Goal: Entertainment & Leisure: Consume media (video, audio)

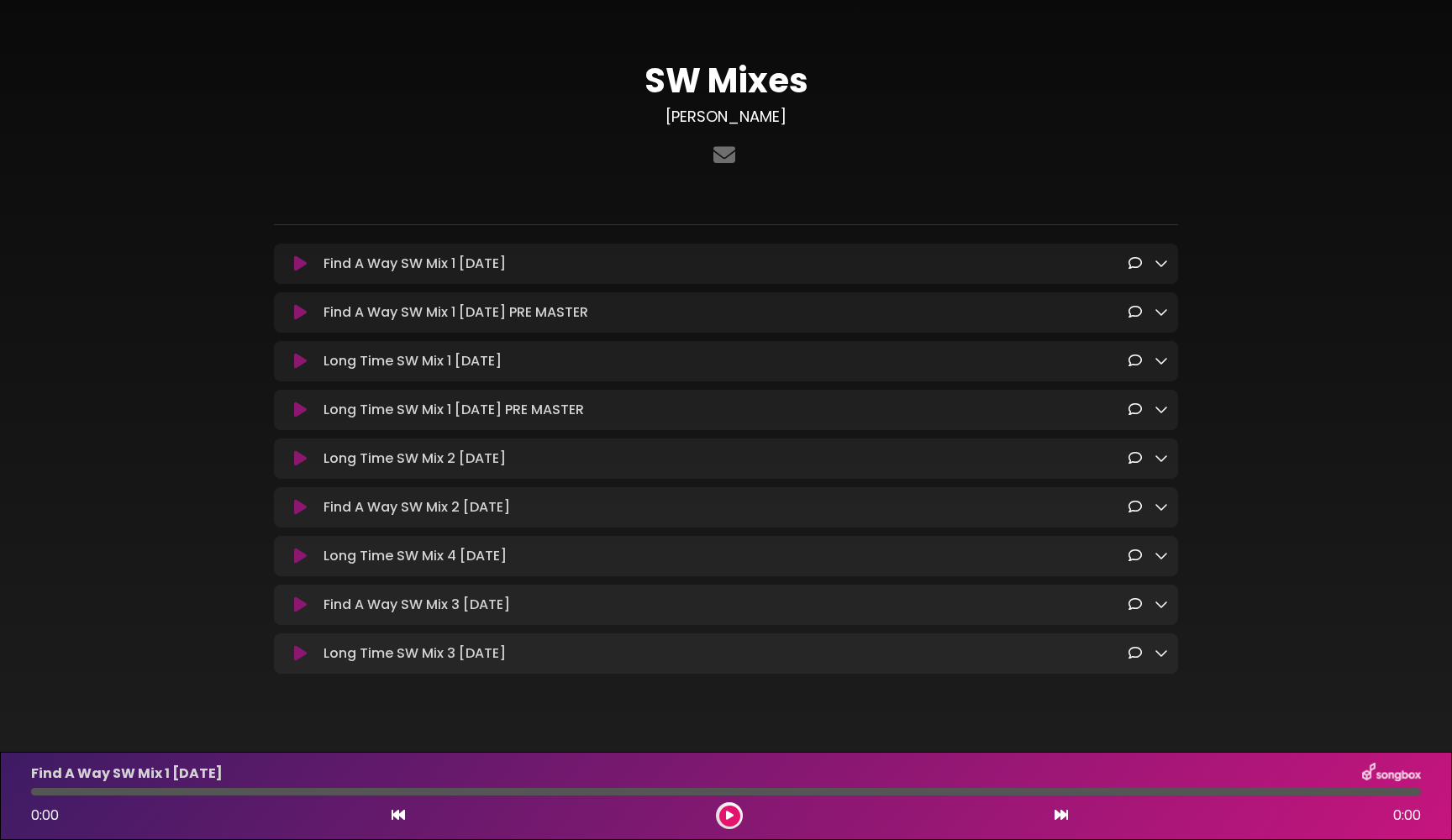
click at [190, 399] on div "SW Mixes [PERSON_NAME]" at bounding box center [725, 361] width 1109 height 682
click at [189, 622] on div "SW Mixes [PERSON_NAME]" at bounding box center [725, 361] width 1109 height 682
click at [296, 611] on icon at bounding box center [300, 605] width 13 height 17
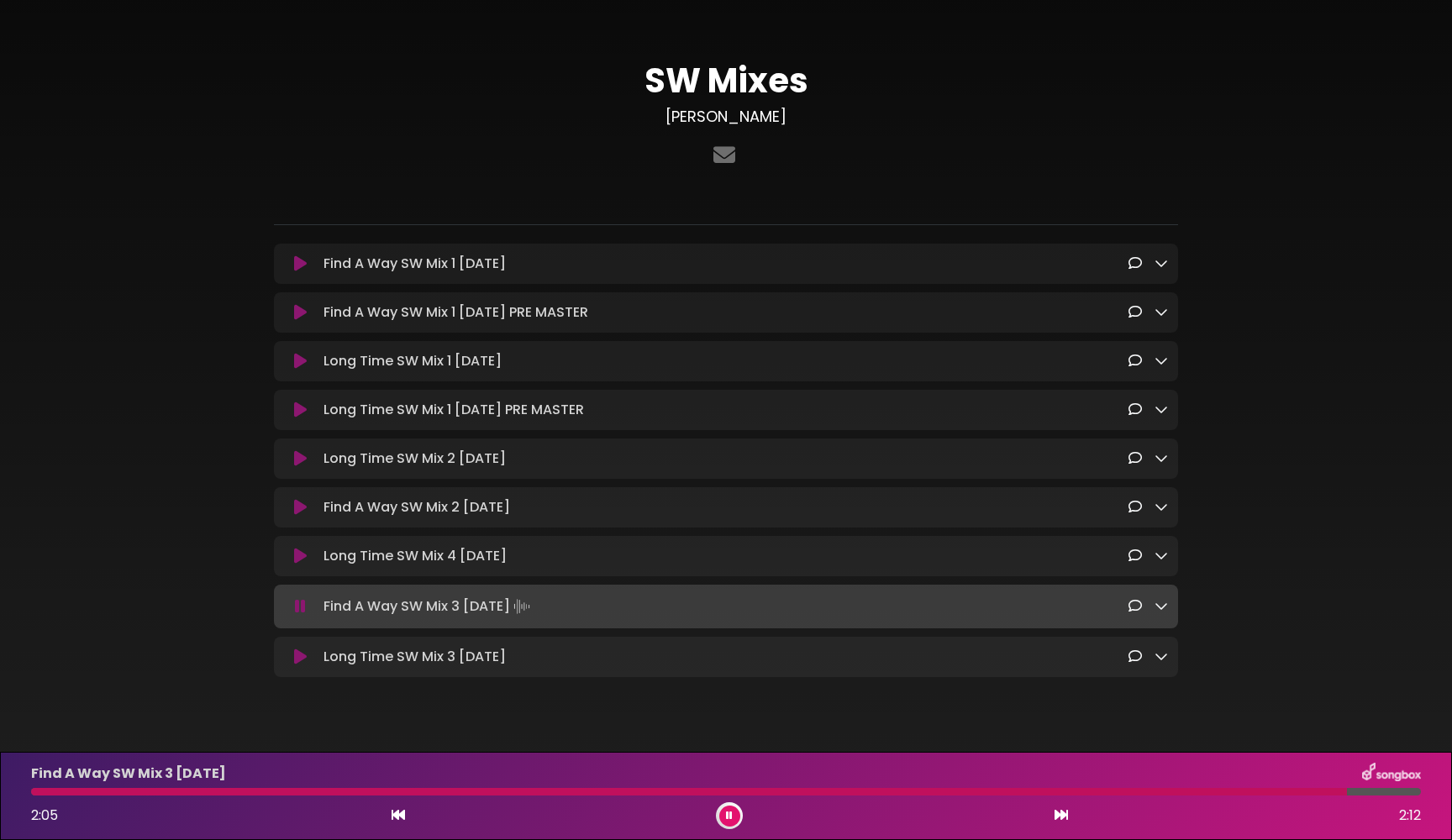
click at [731, 817] on icon at bounding box center [729, 816] width 7 height 10
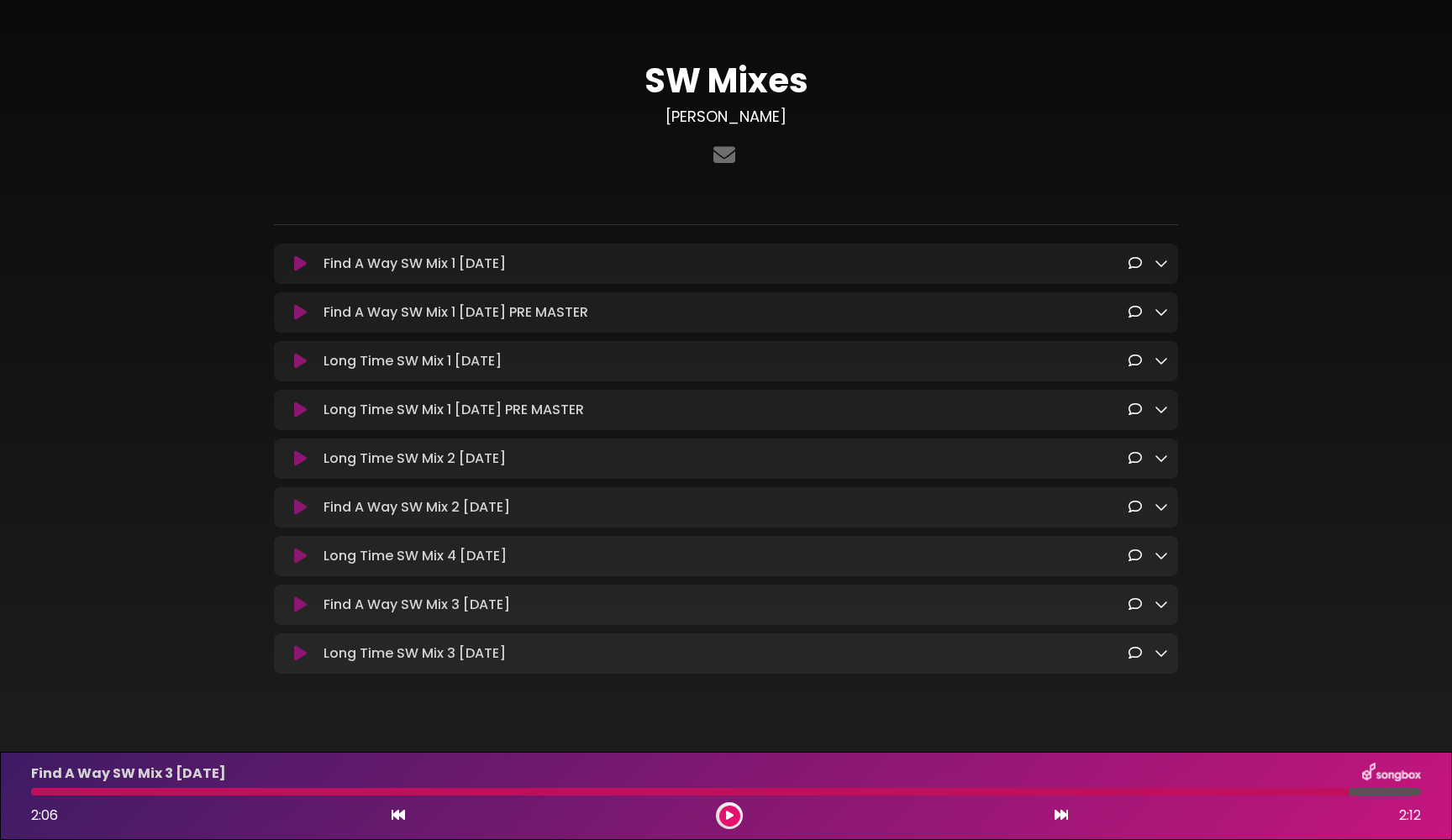
click at [723, 790] on div at bounding box center [690, 792] width 1318 height 8
click at [724, 791] on div at bounding box center [690, 792] width 1318 height 8
drag, startPoint x: 742, startPoint y: 791, endPoint x: 624, endPoint y: 787, distance: 118.1
click at [623, 787] on div "Find A Way SW Mix 3 [DATE] 2:06 2:12" at bounding box center [726, 796] width 1410 height 66
drag, startPoint x: 1336, startPoint y: 790, endPoint x: 1042, endPoint y: 795, distance: 294.0
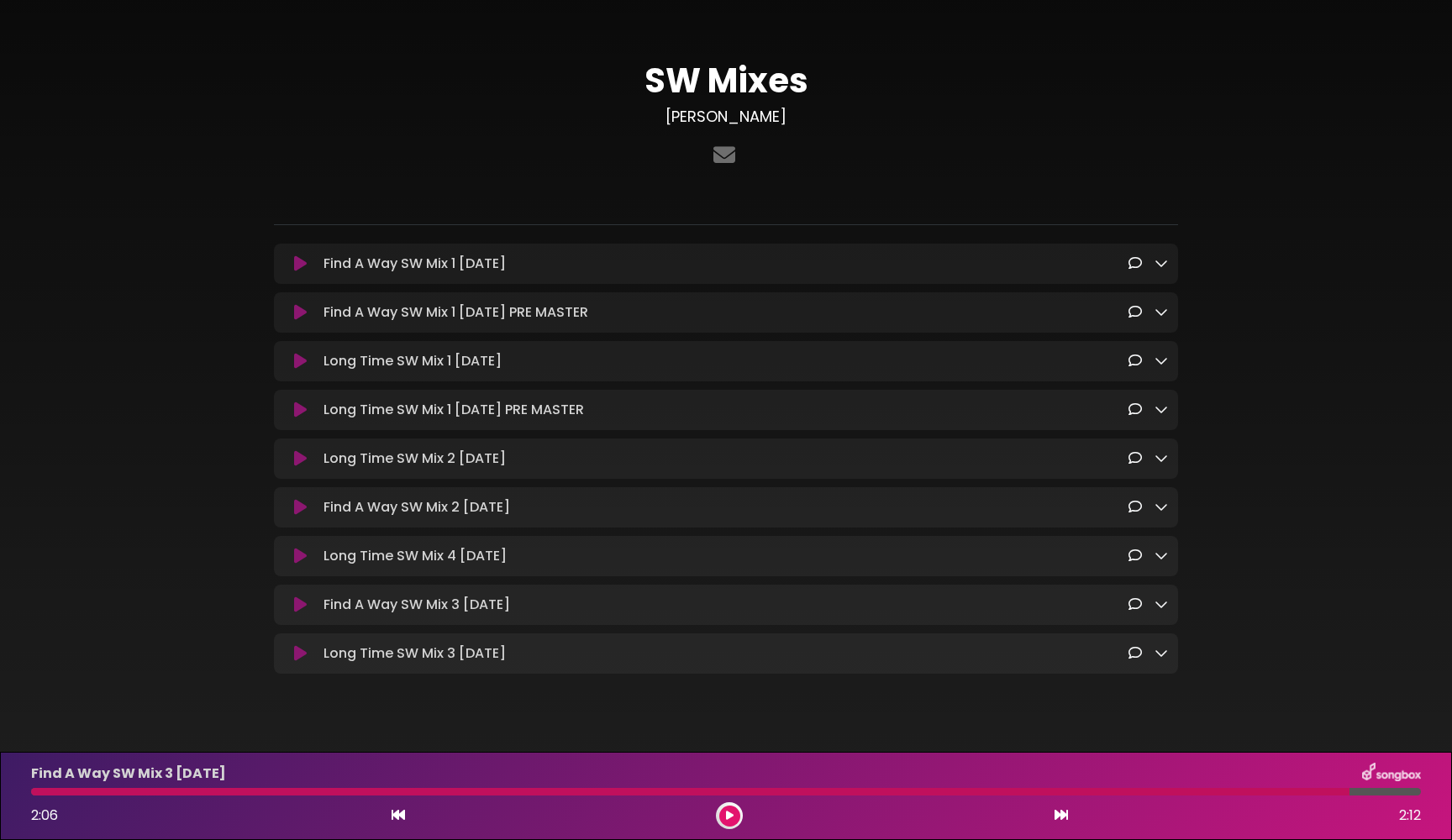
click at [1042, 795] on div "Find A Way SW Mix 3 [DATE] 2:06 2:12" at bounding box center [726, 796] width 1410 height 66
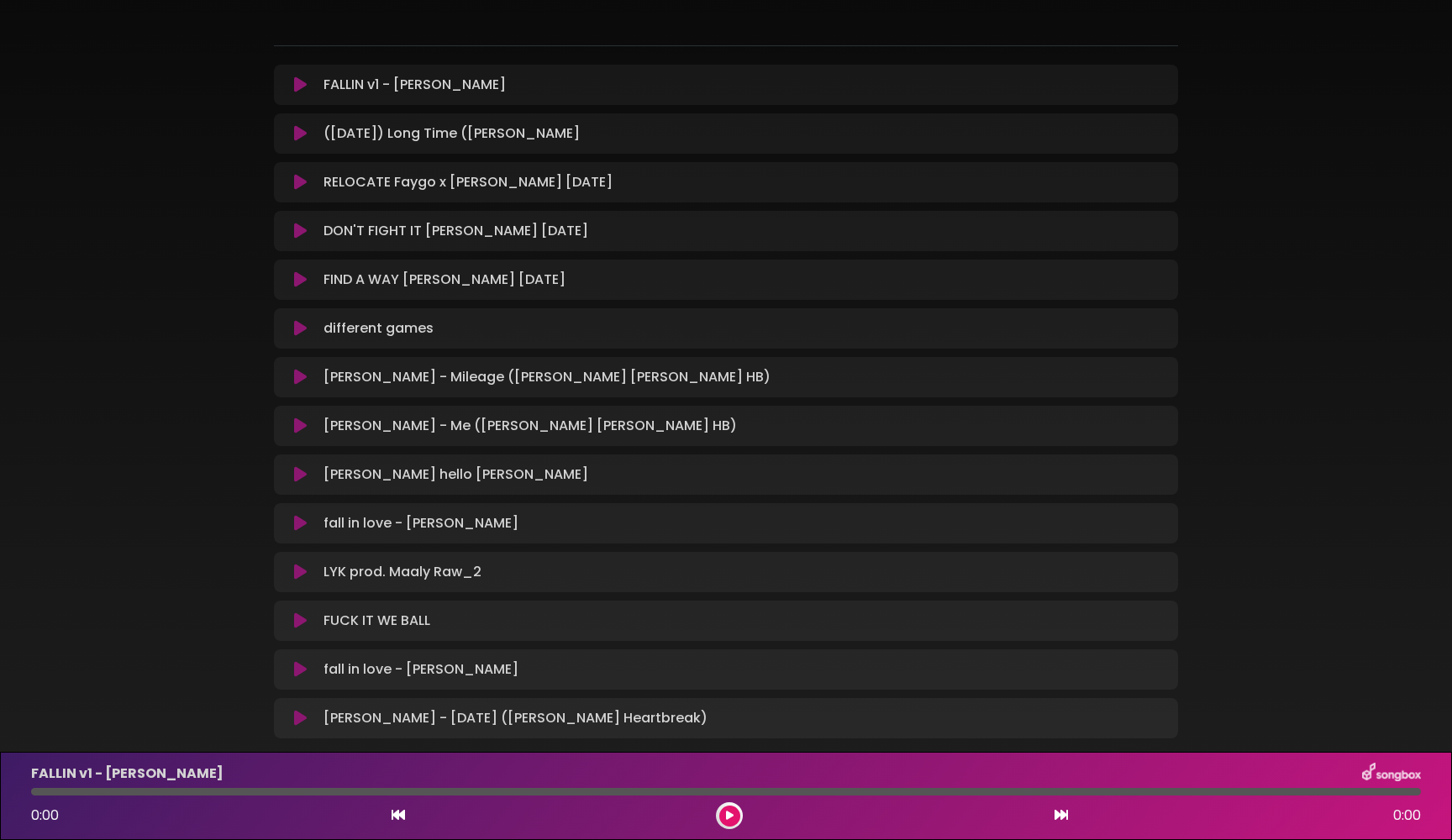
scroll to position [177, 0]
click at [299, 620] on icon at bounding box center [300, 622] width 13 height 17
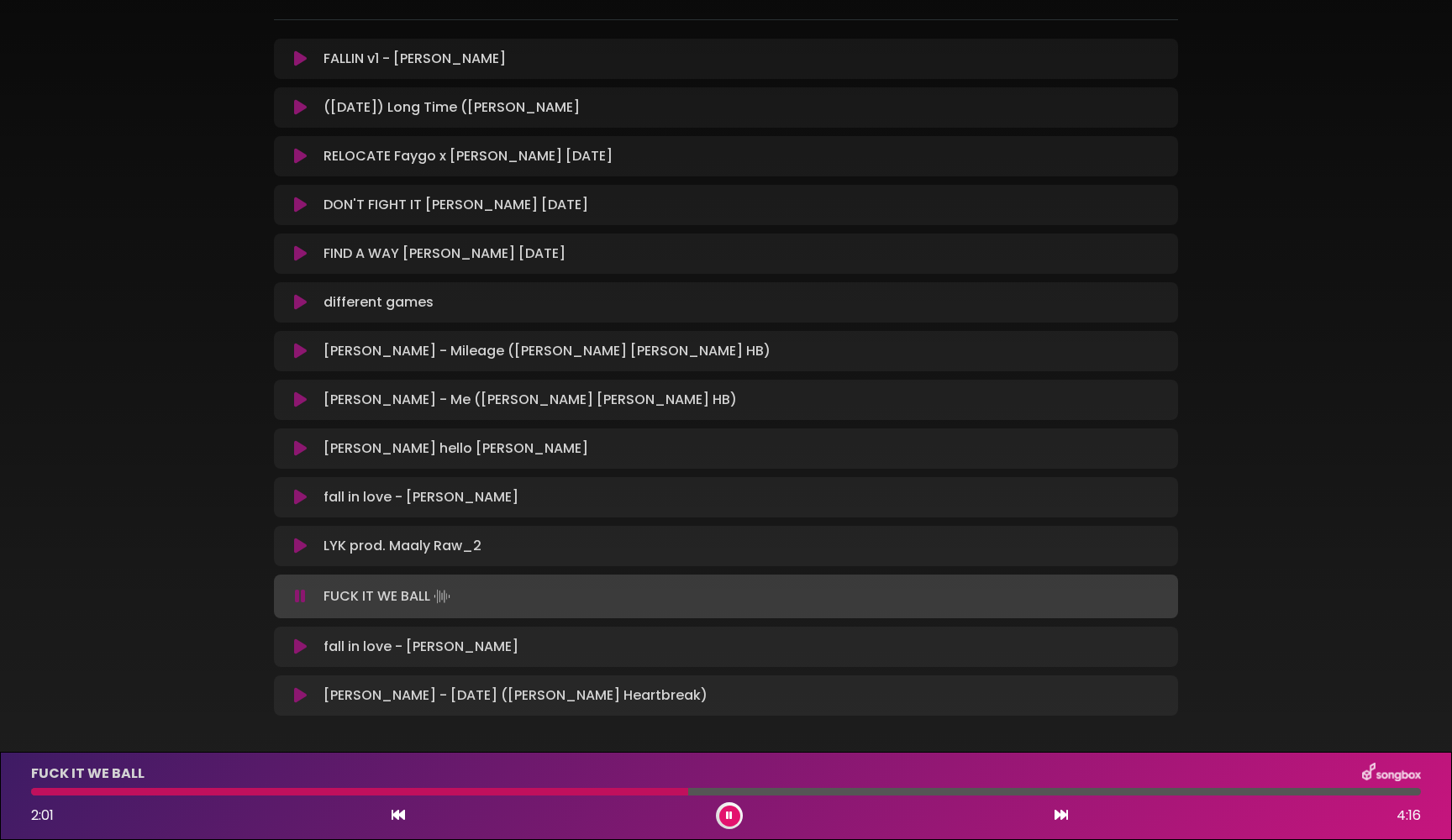
scroll to position [220, 0]
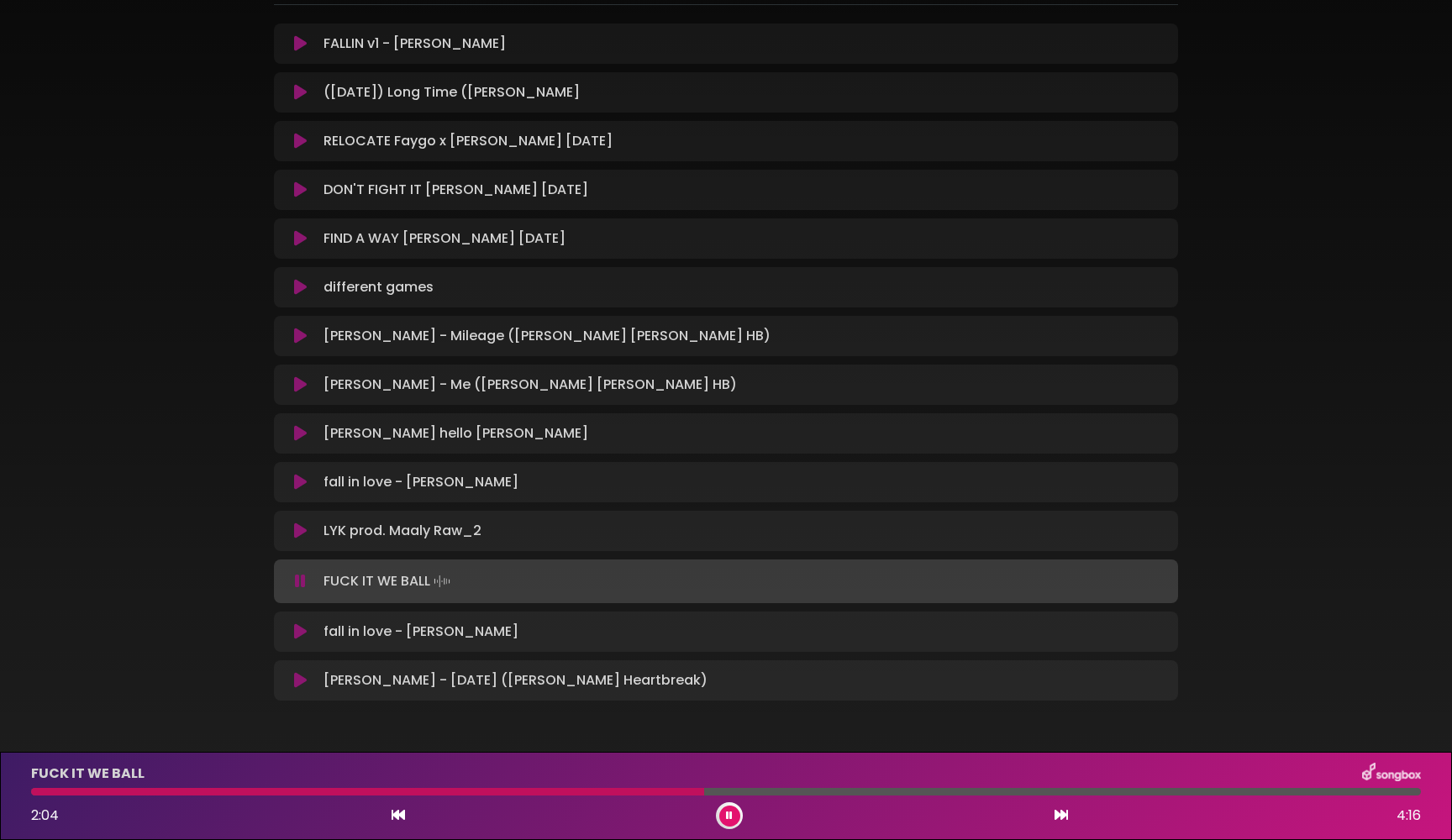
click at [948, 789] on div at bounding box center [726, 792] width 1389 height 8
click at [1028, 793] on div at bounding box center [726, 792] width 1389 height 8
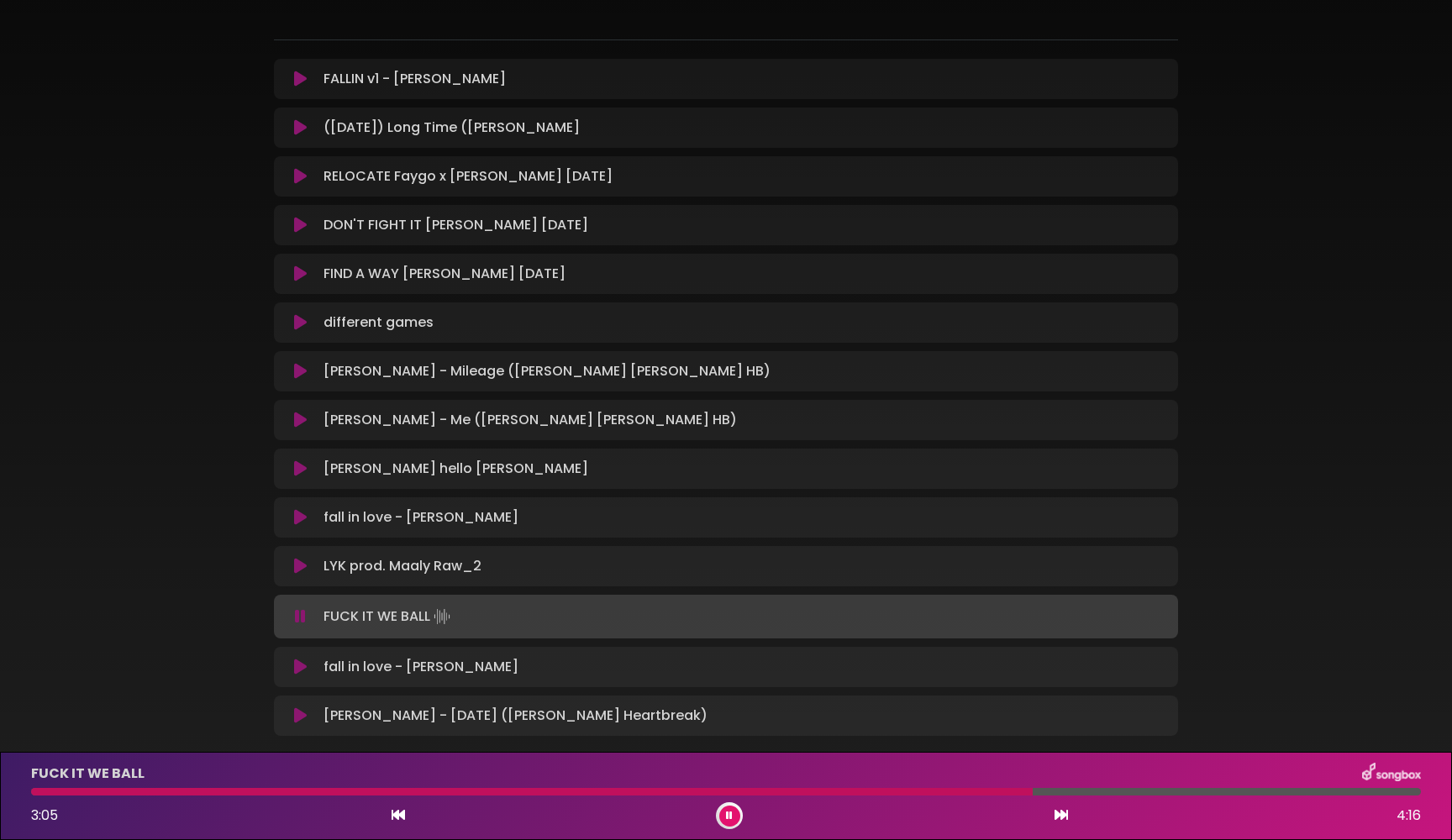
scroll to position [166, 0]
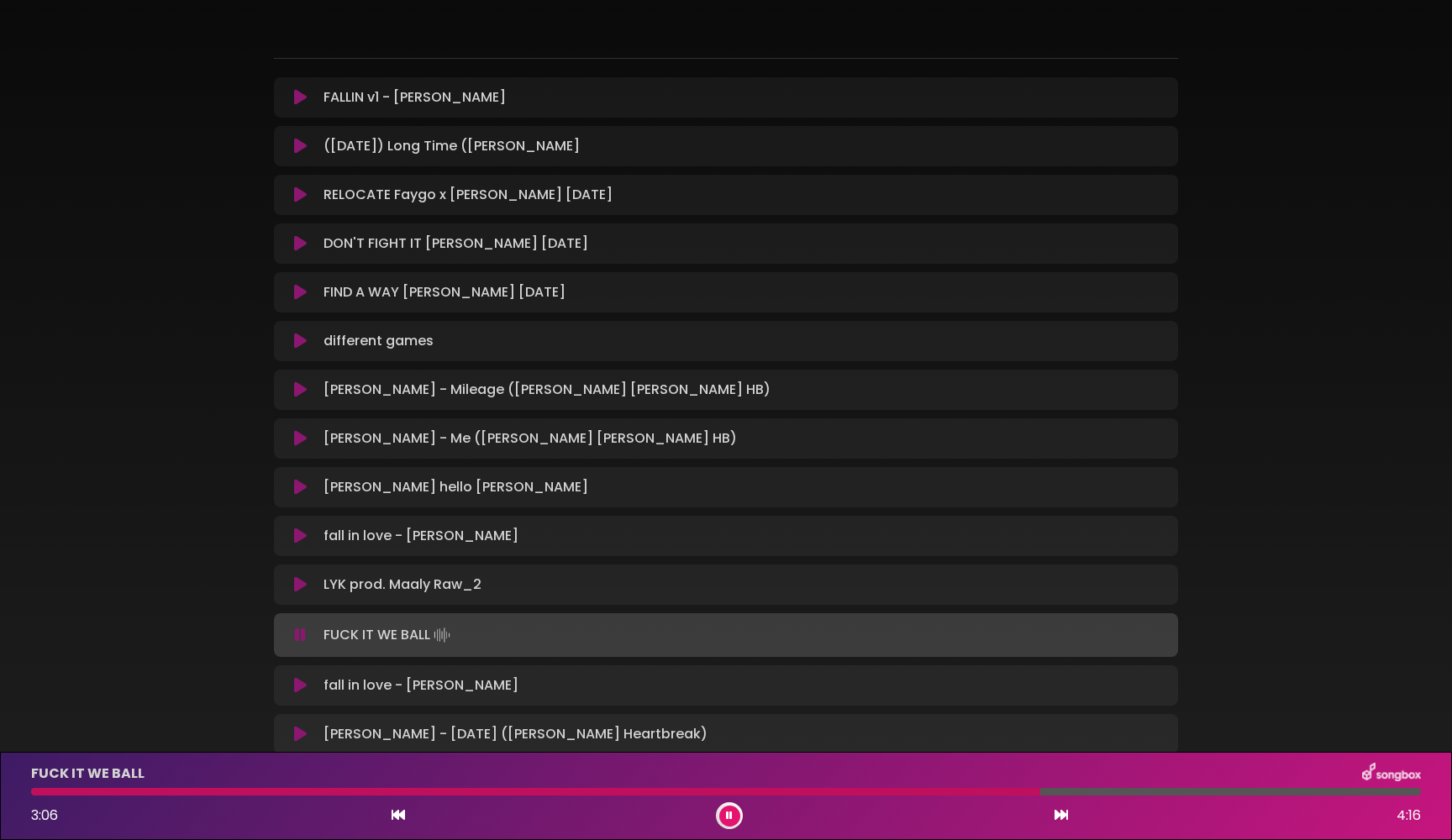
click at [729, 813] on icon at bounding box center [729, 816] width 7 height 10
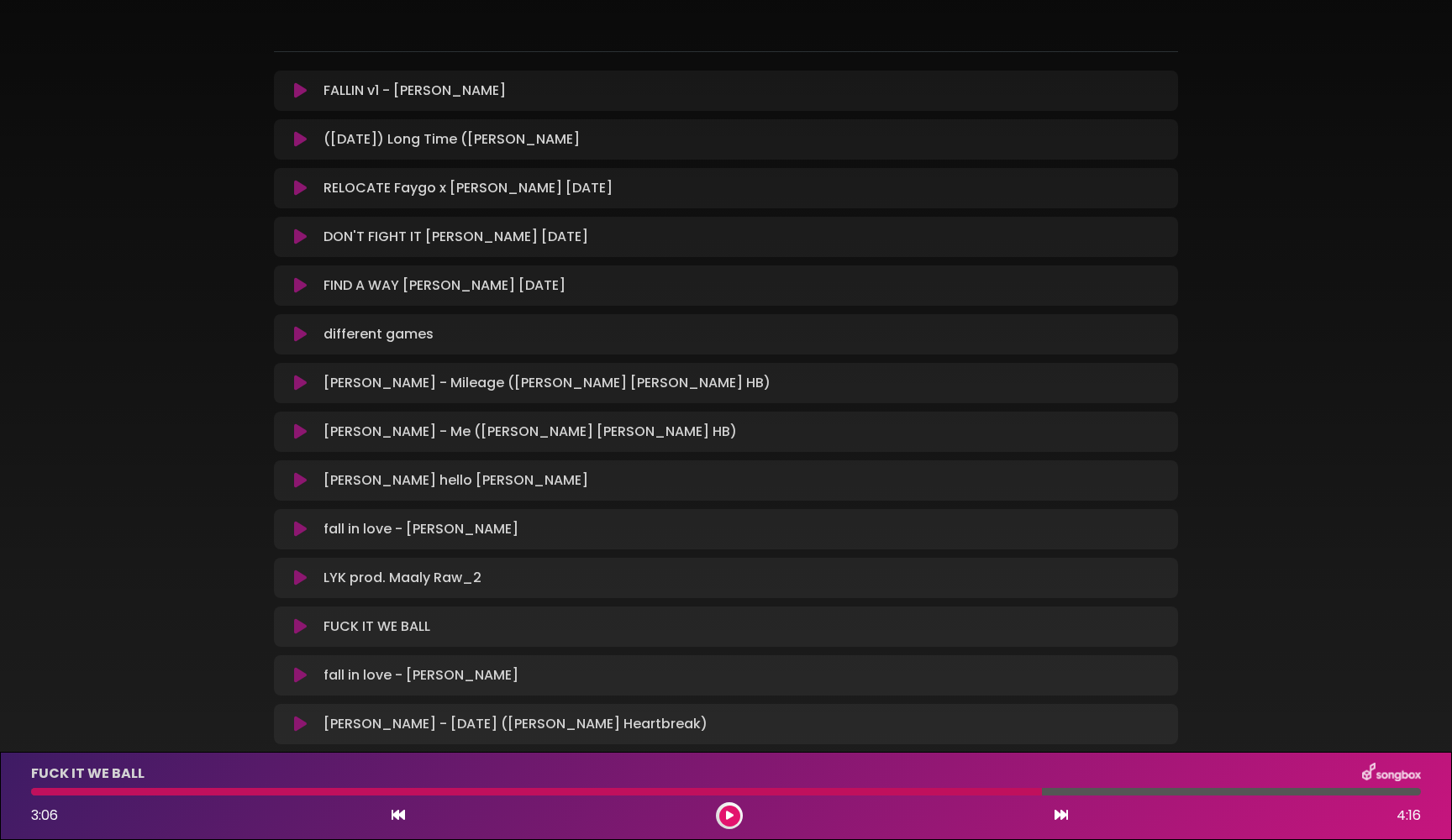
scroll to position [189, 0]
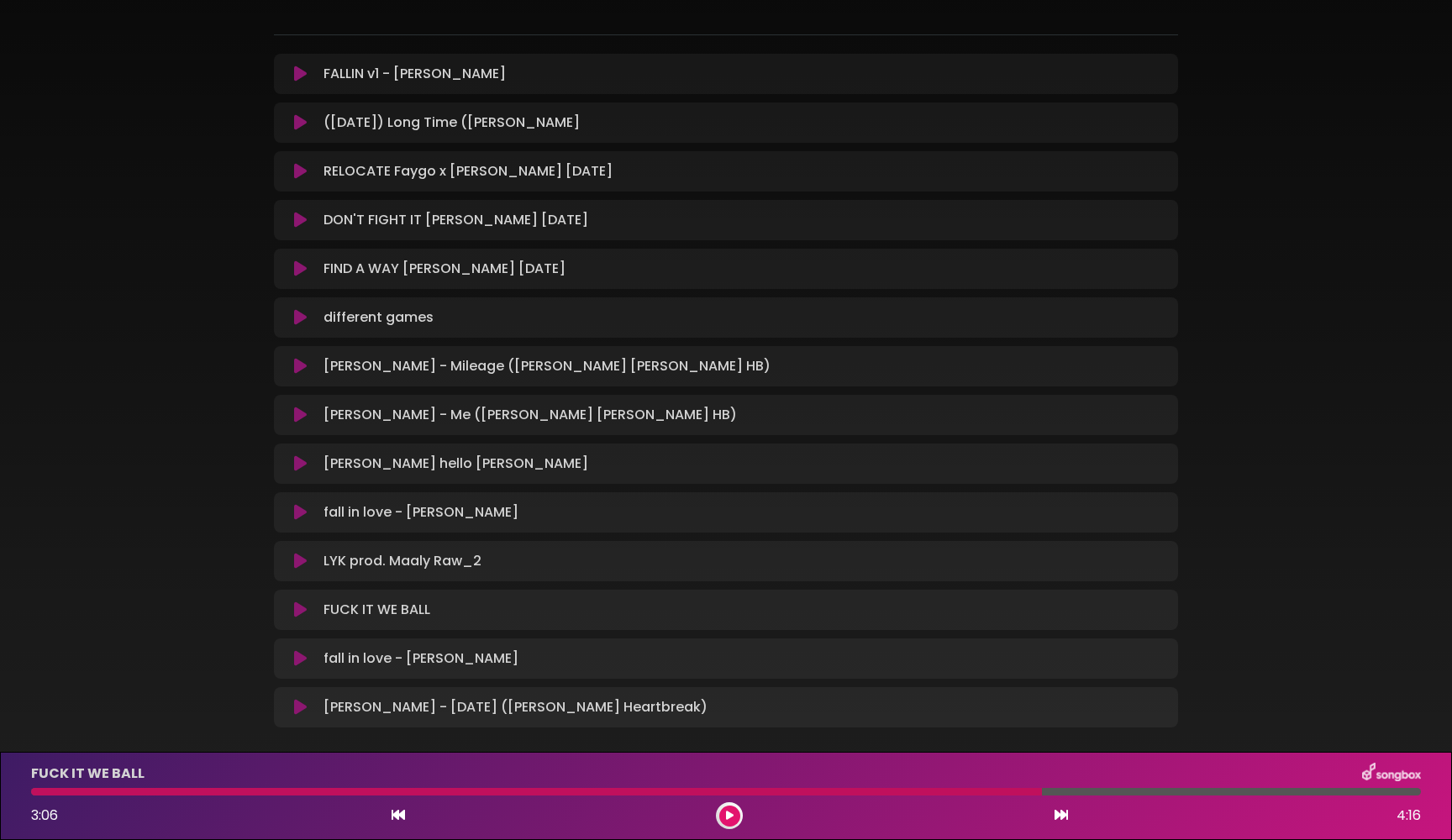
click at [295, 661] on icon at bounding box center [300, 658] width 13 height 17
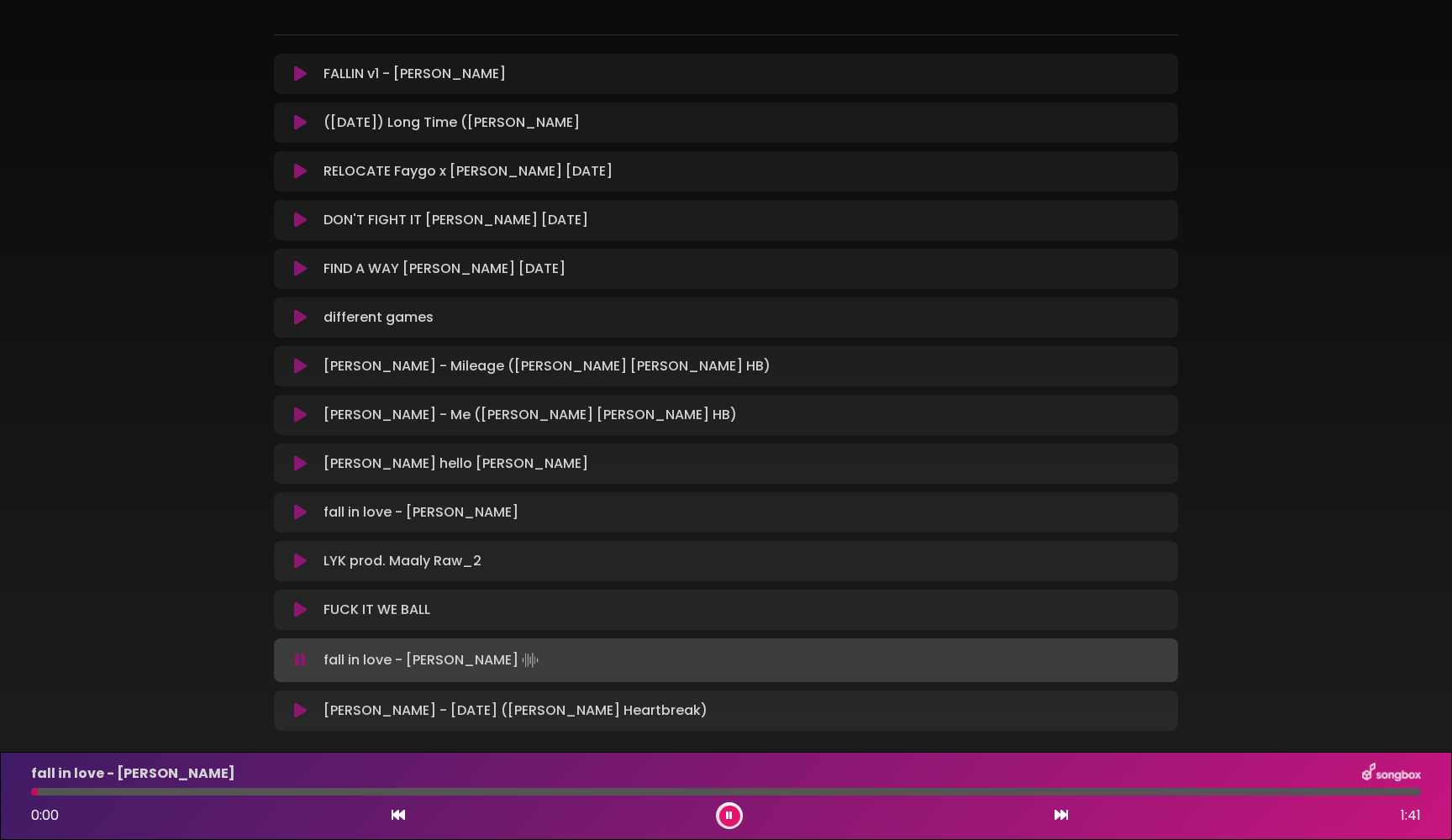
click at [303, 657] on icon at bounding box center [300, 659] width 11 height 17
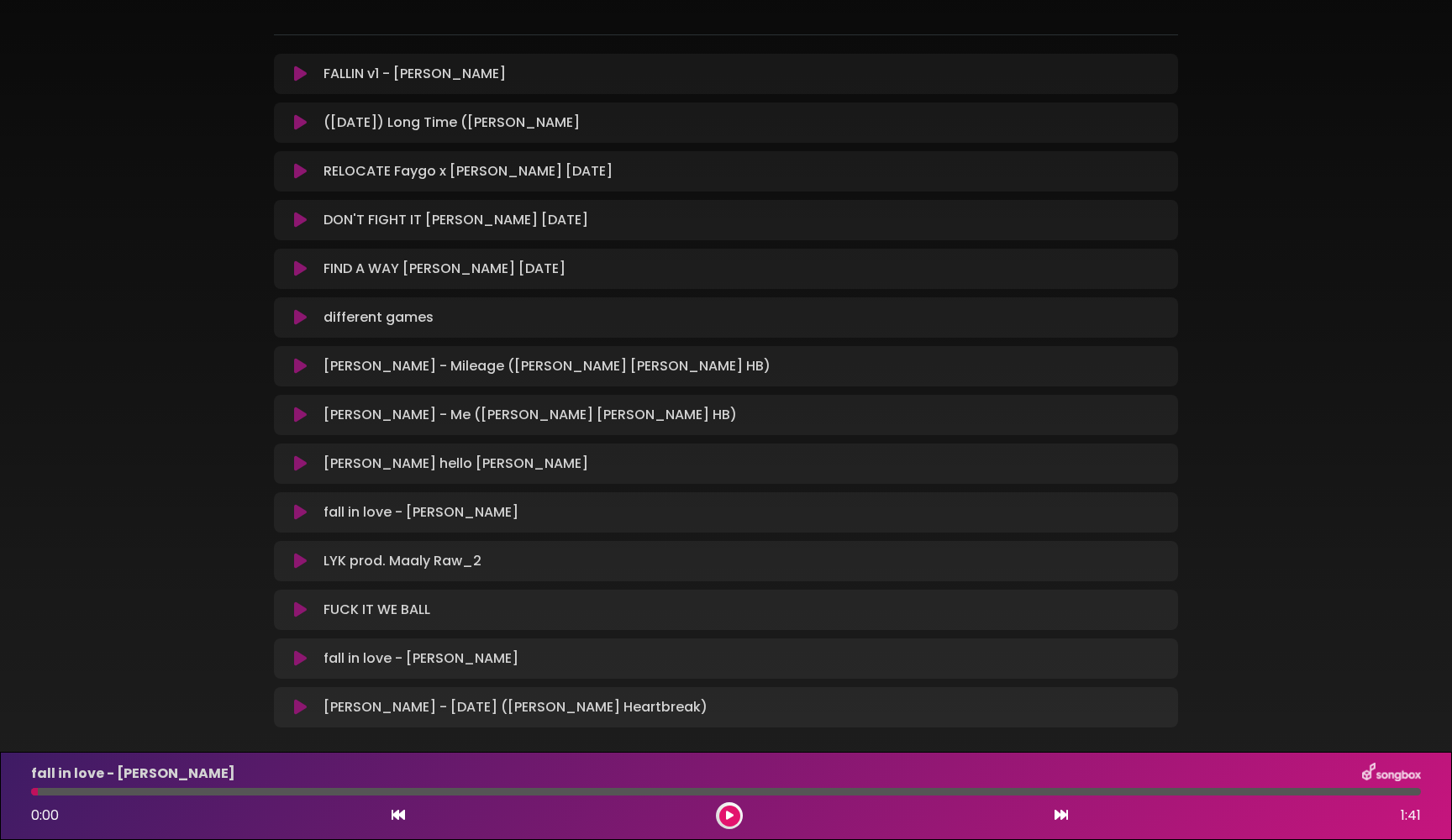
drag, startPoint x: 37, startPoint y: 793, endPoint x: 25, endPoint y: 792, distance: 12.0
click at [25, 792] on div at bounding box center [726, 792] width 1410 height 8
click at [299, 658] on icon at bounding box center [300, 658] width 13 height 17
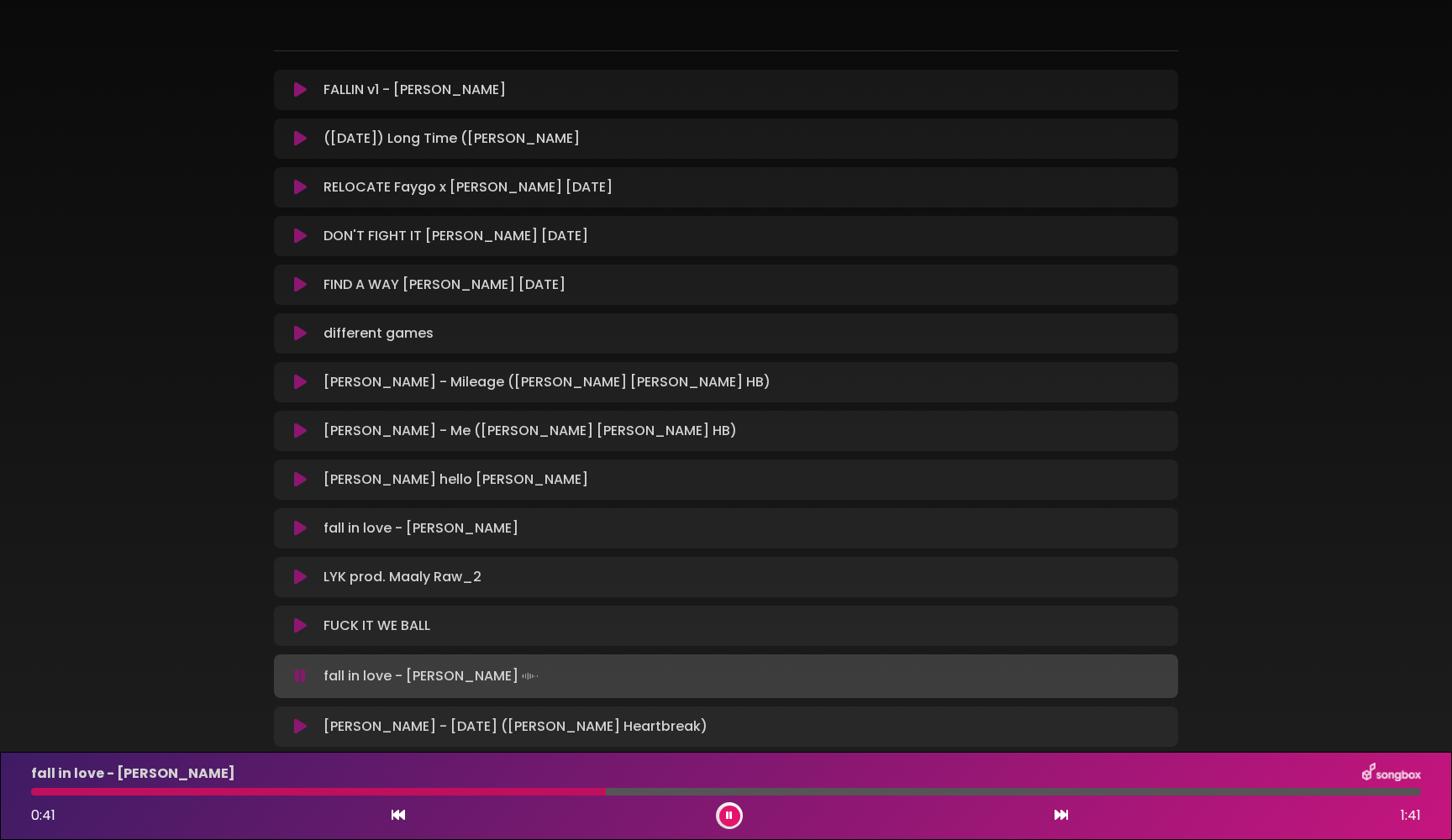
scroll to position [158, 0]
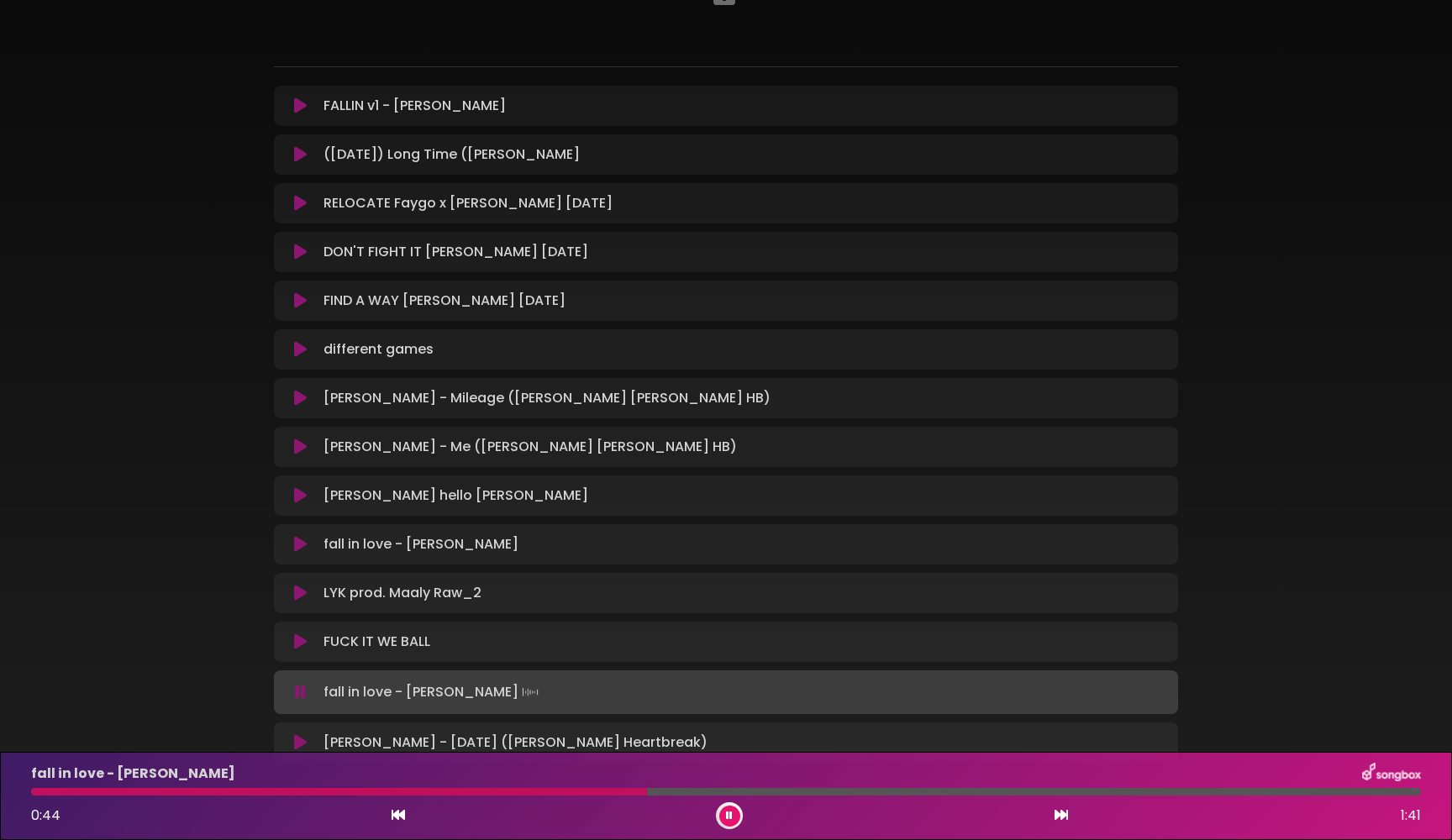
click at [302, 549] on icon at bounding box center [300, 544] width 13 height 17
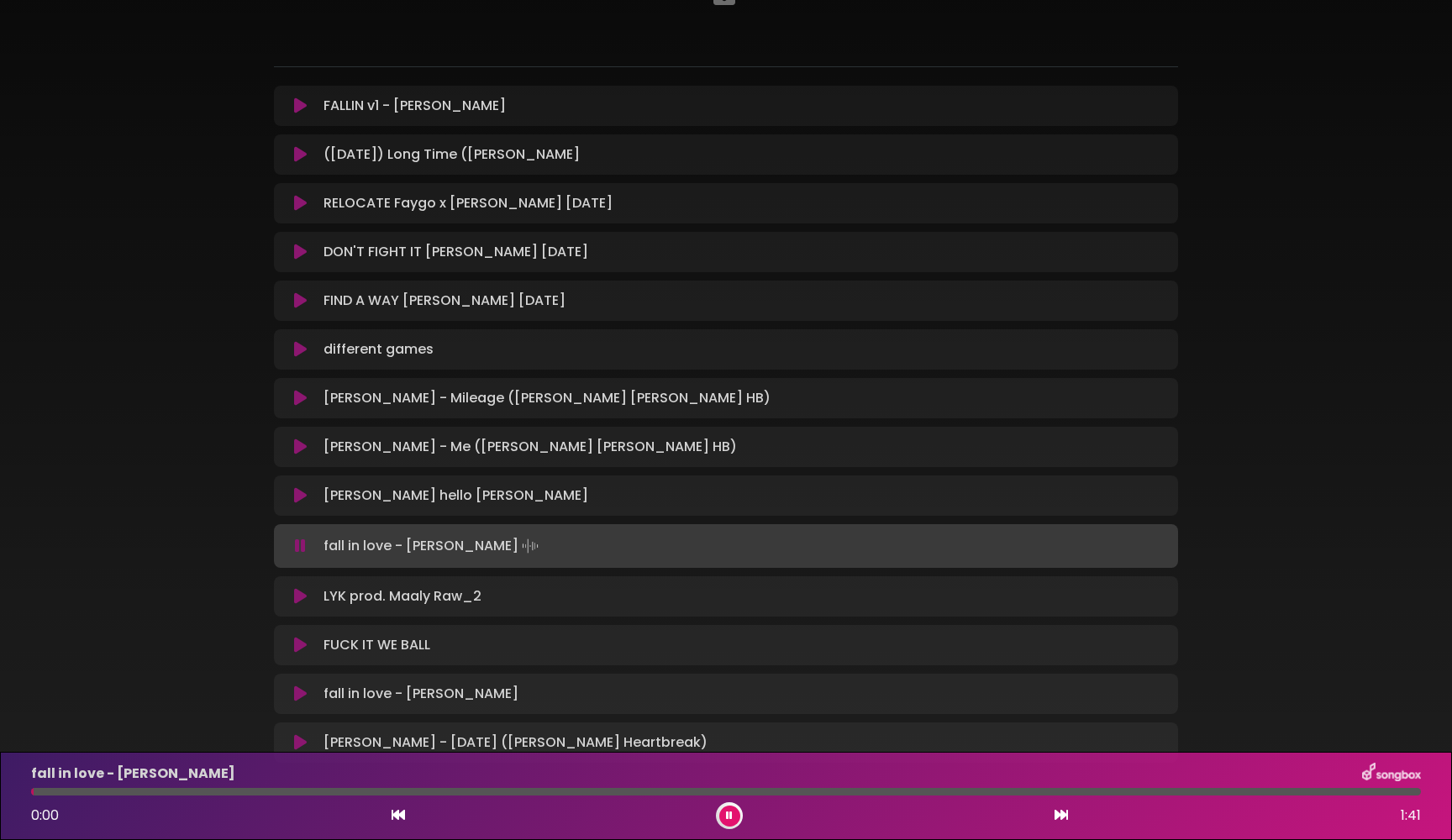
click at [301, 547] on icon at bounding box center [300, 545] width 11 height 17
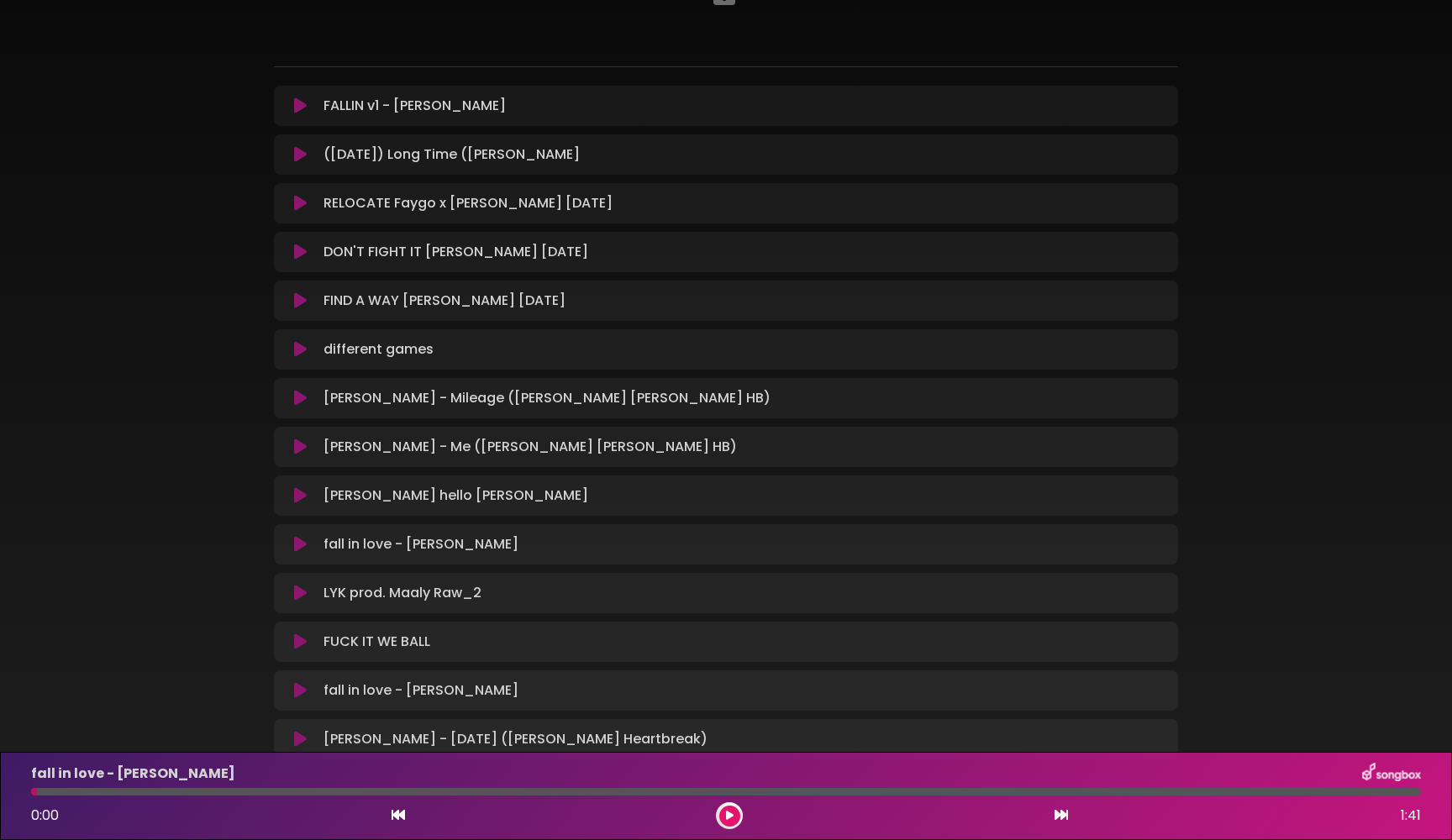
click at [297, 345] on icon at bounding box center [300, 349] width 13 height 17
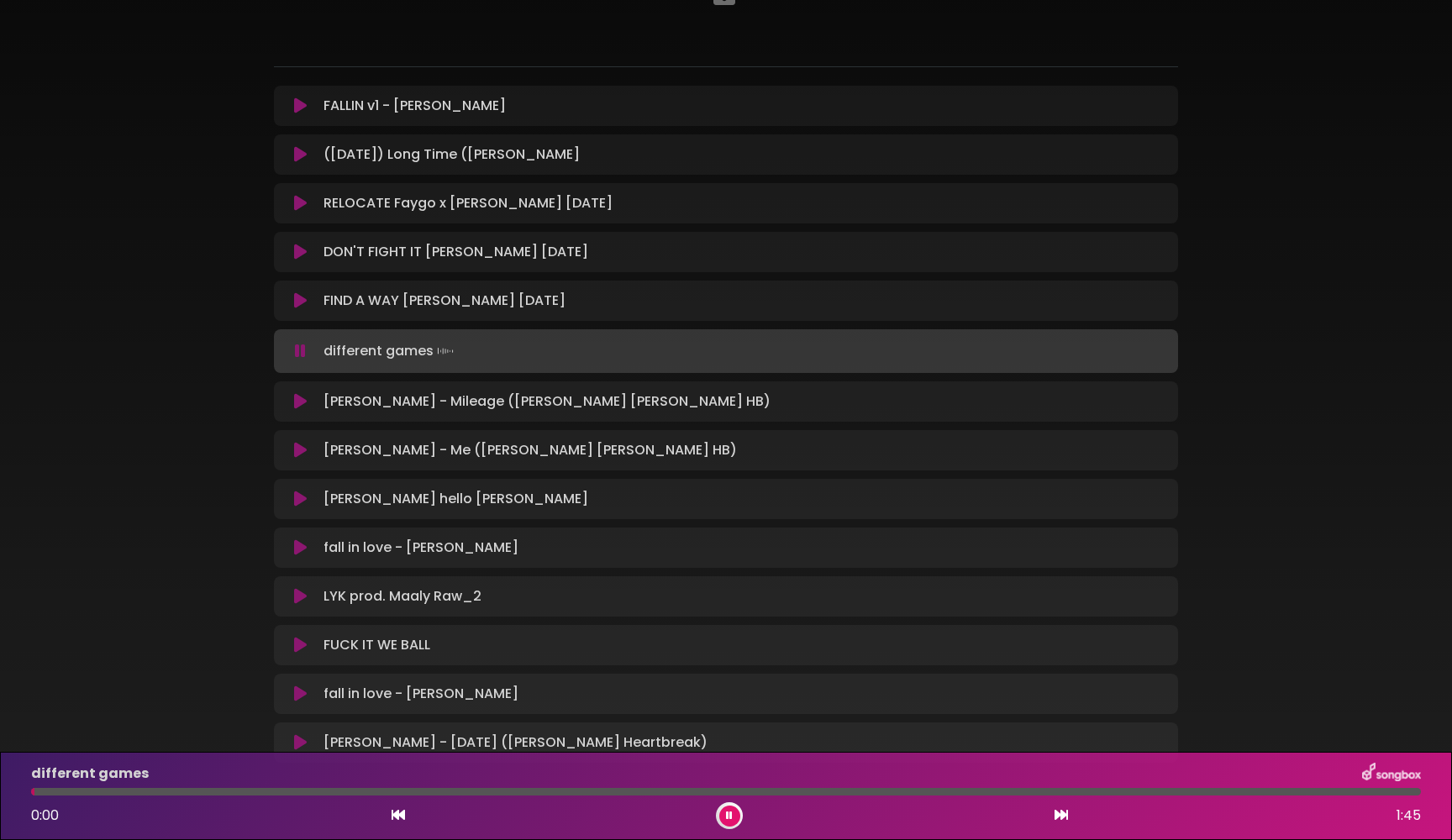
click at [299, 348] on icon at bounding box center [300, 351] width 11 height 17
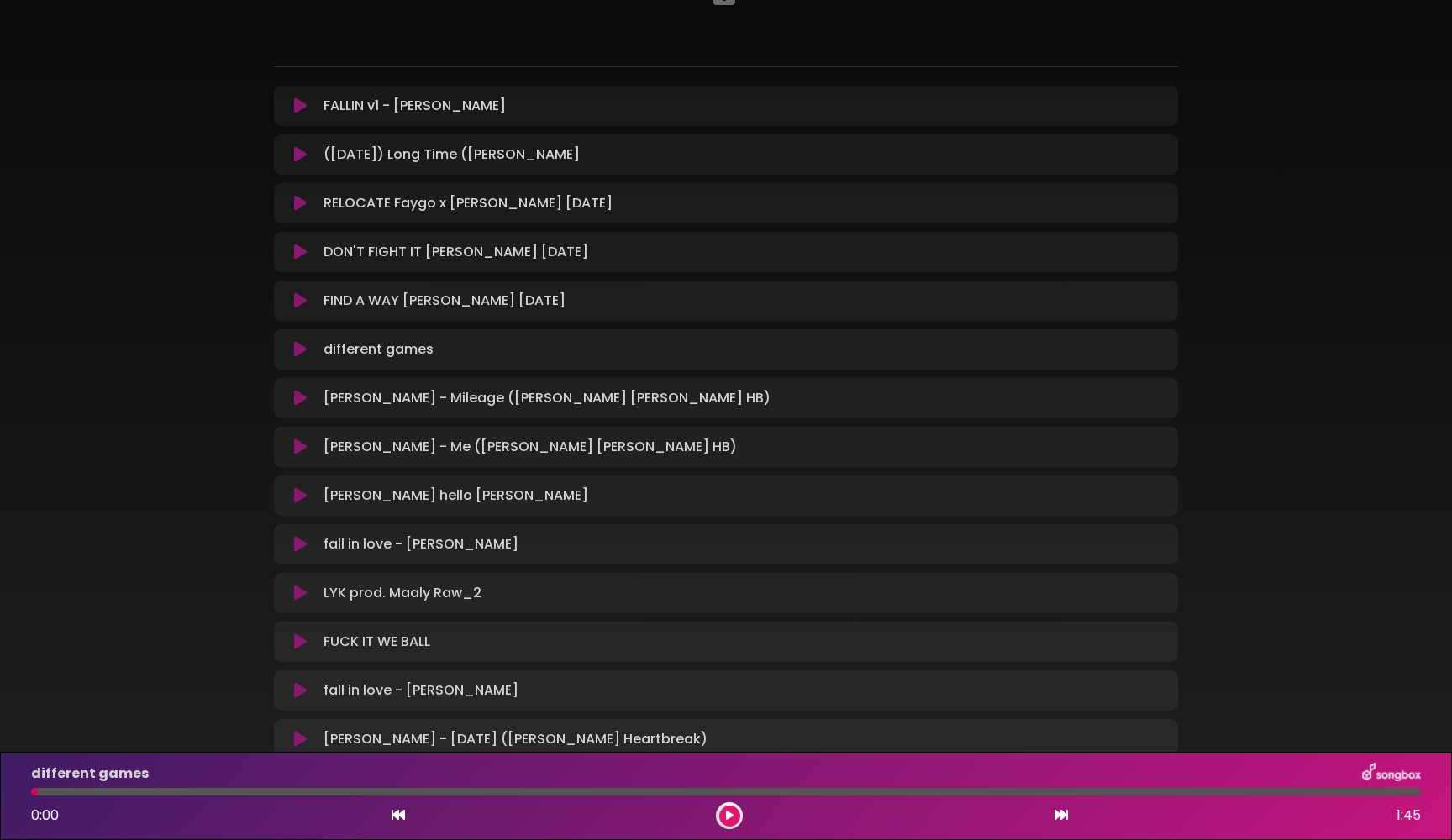
click at [300, 398] on icon at bounding box center [300, 398] width 13 height 17
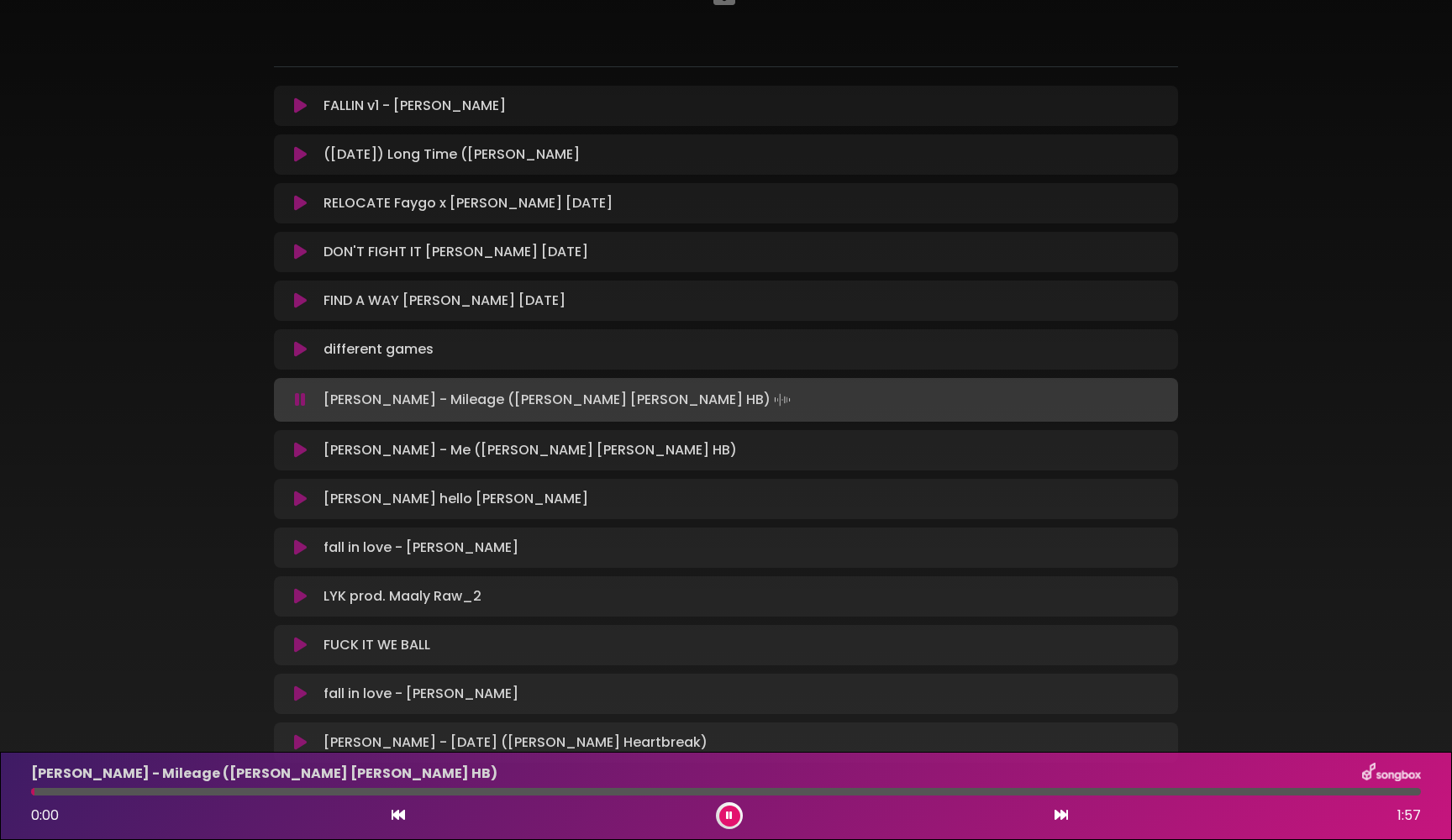
click at [300, 399] on icon at bounding box center [300, 399] width 11 height 17
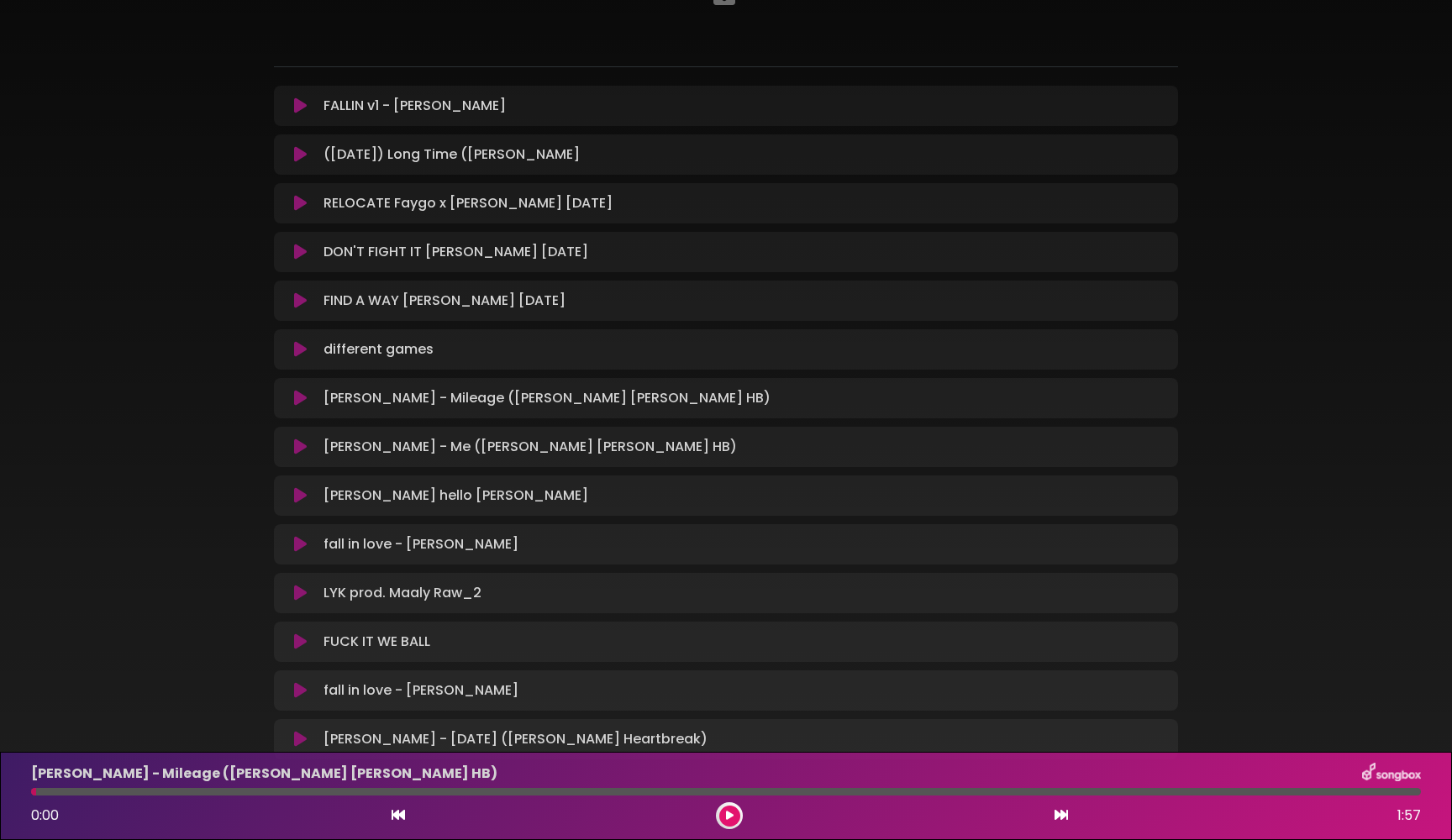
click at [302, 440] on icon at bounding box center [300, 446] width 13 height 17
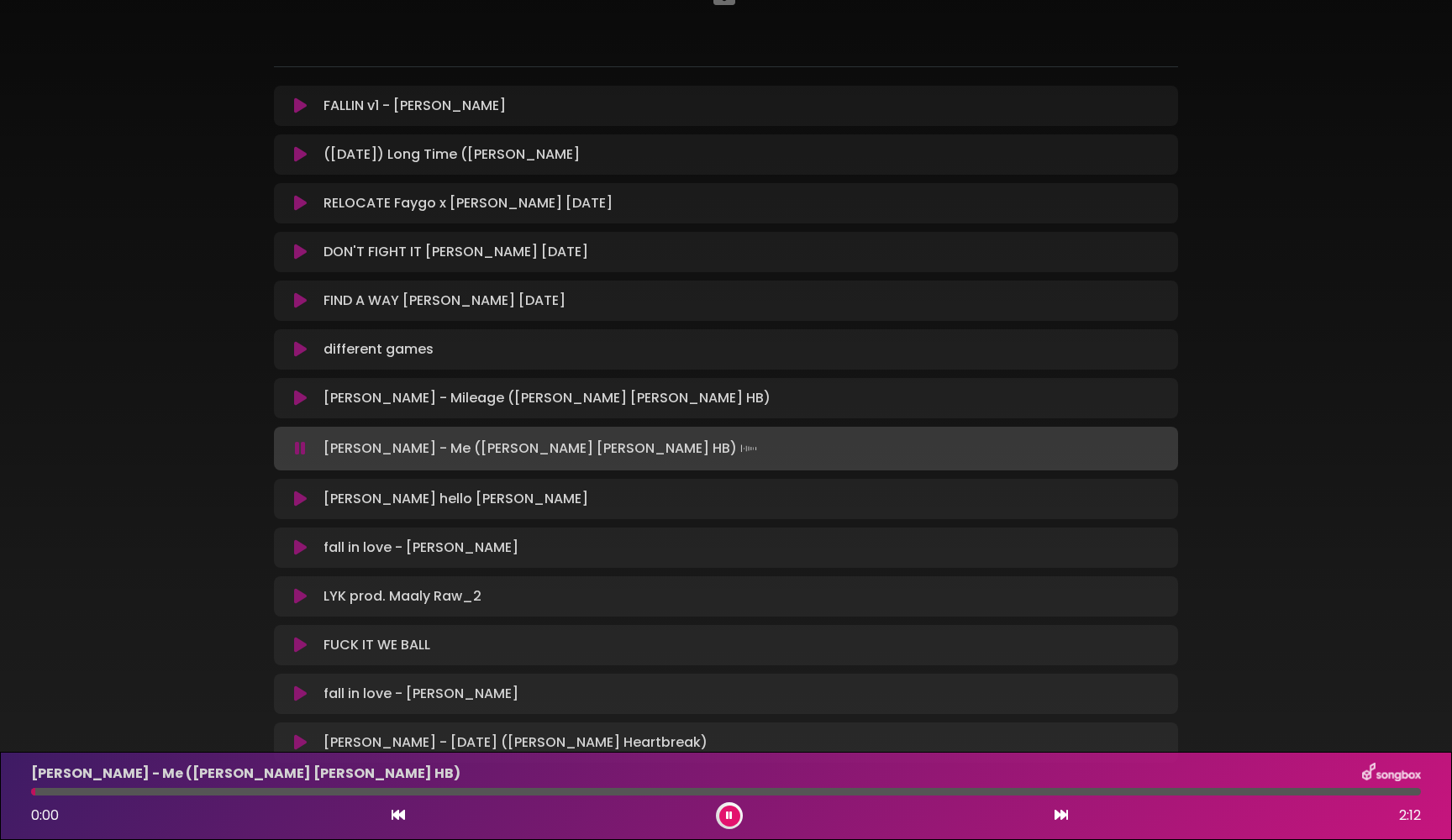
click at [302, 448] on icon at bounding box center [300, 448] width 11 height 17
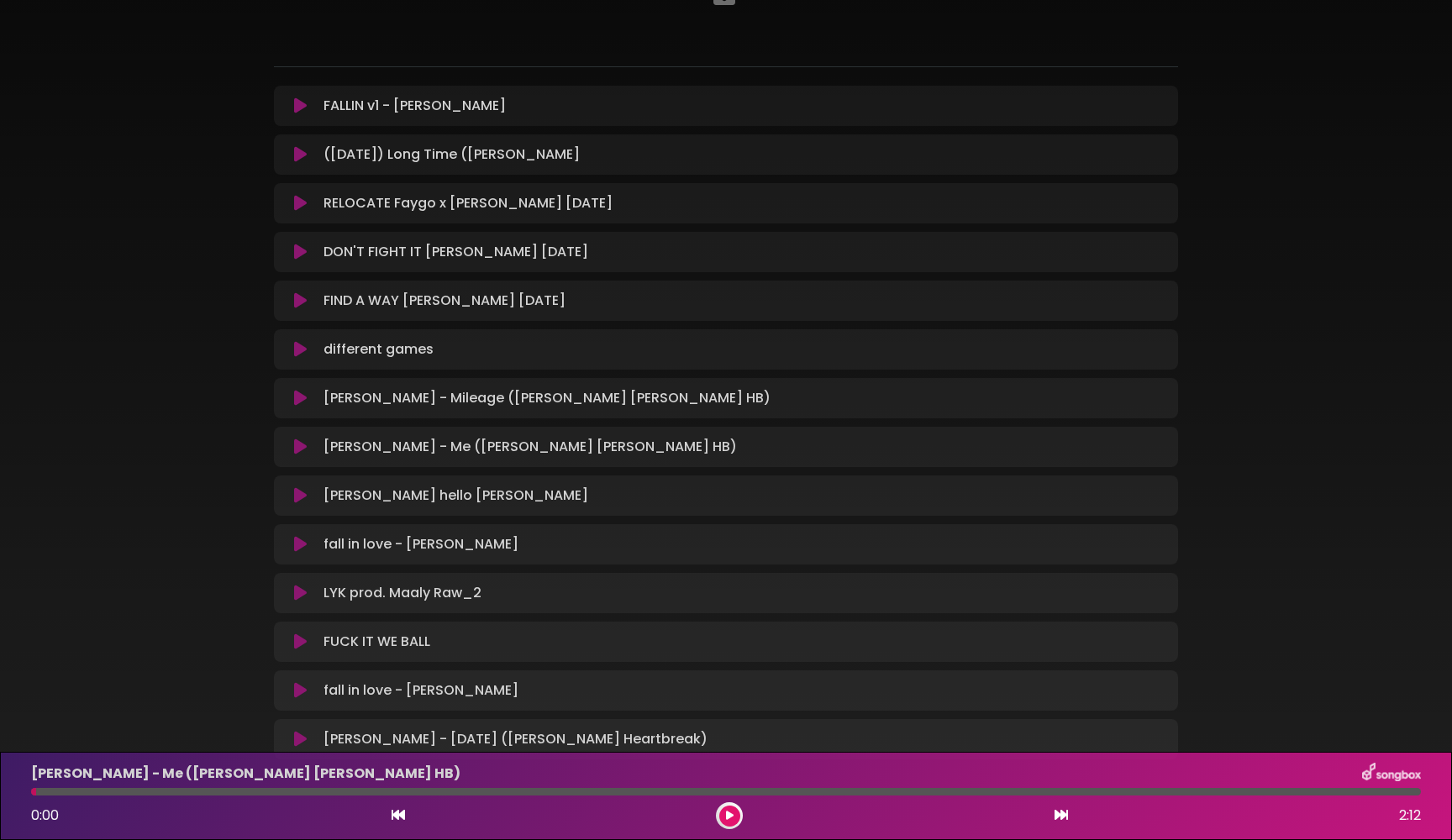
click at [302, 492] on icon at bounding box center [300, 495] width 13 height 17
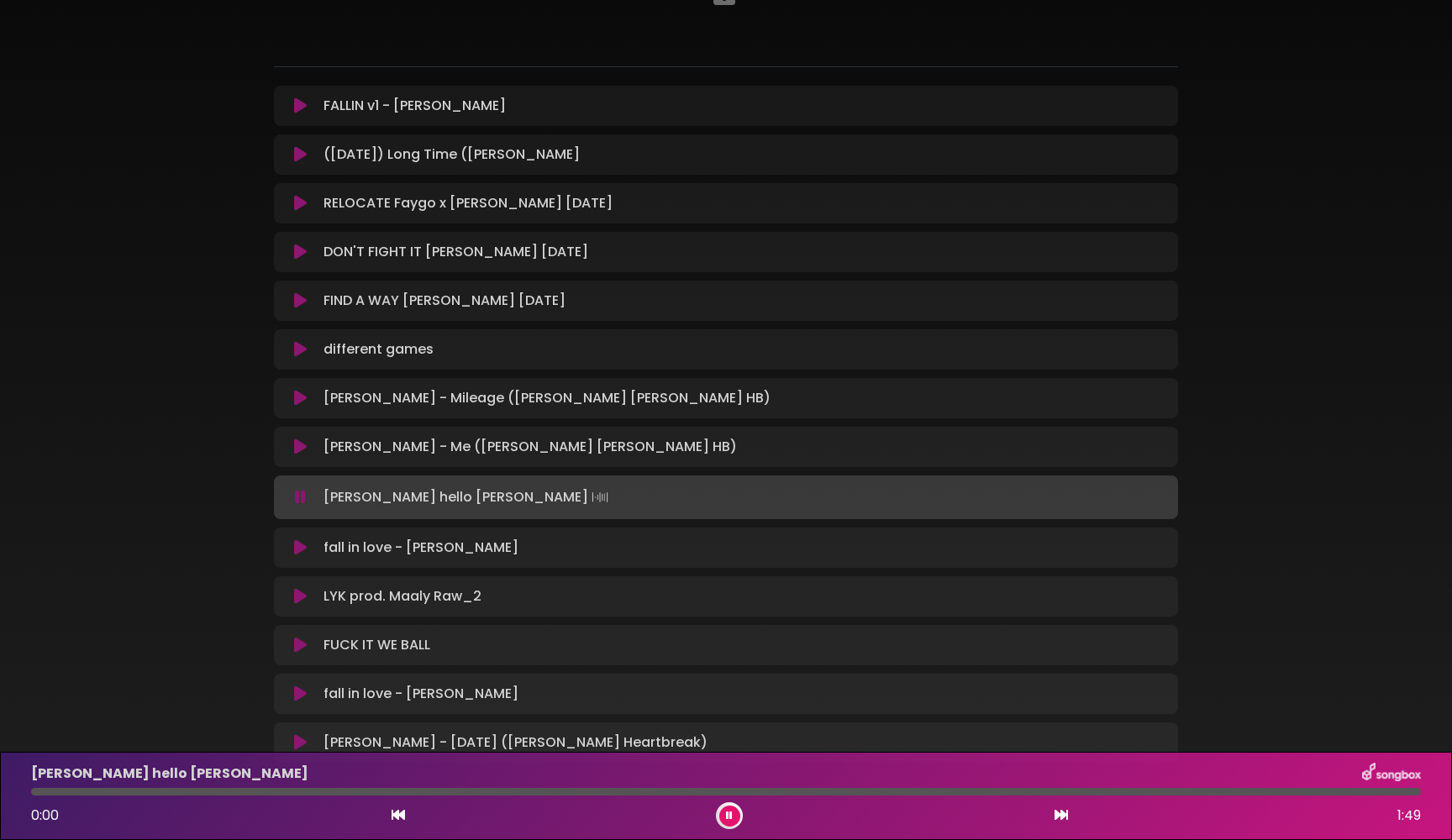
click at [302, 492] on icon at bounding box center [300, 497] width 11 height 17
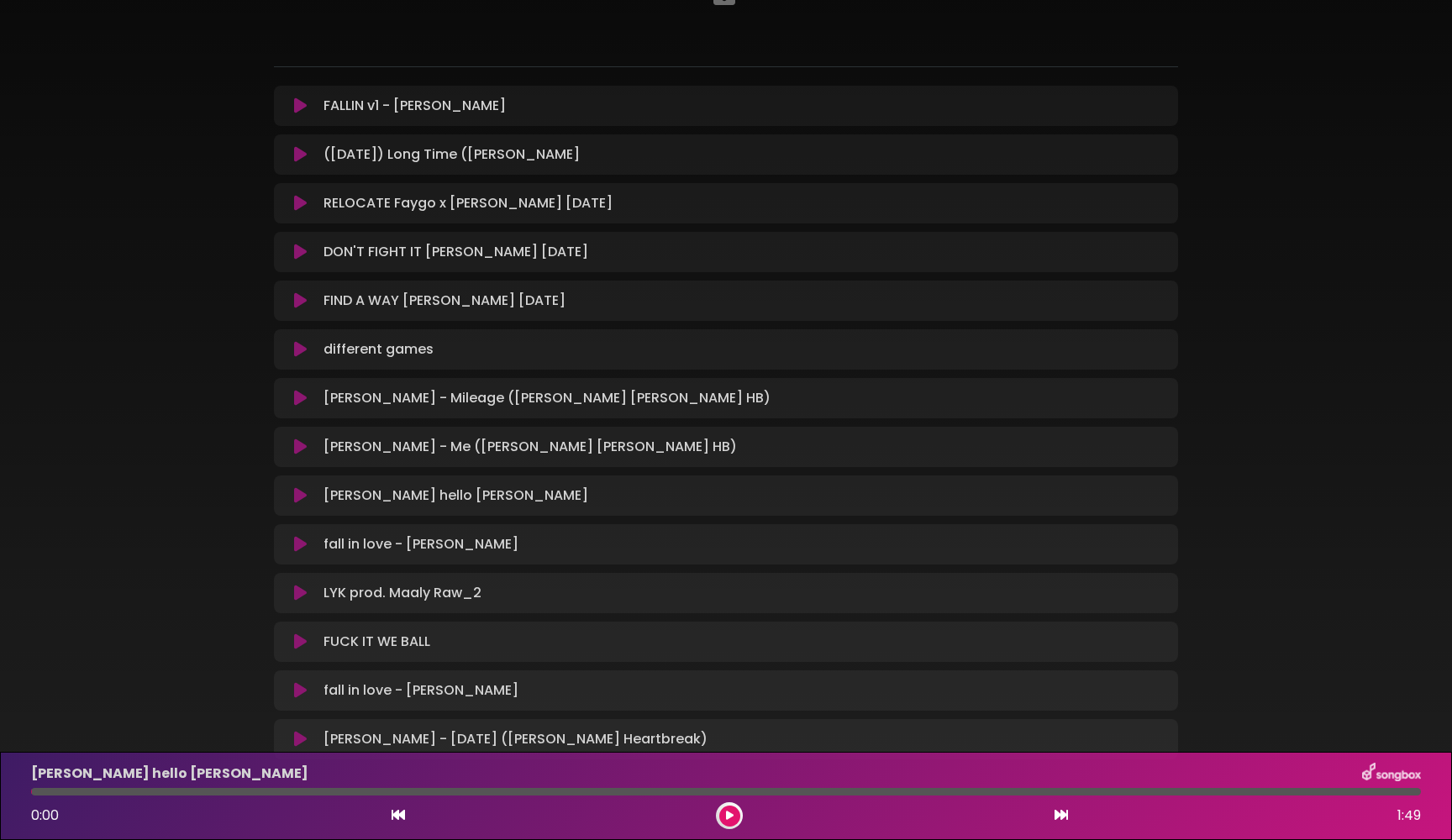
click at [300, 245] on icon at bounding box center [300, 251] width 13 height 17
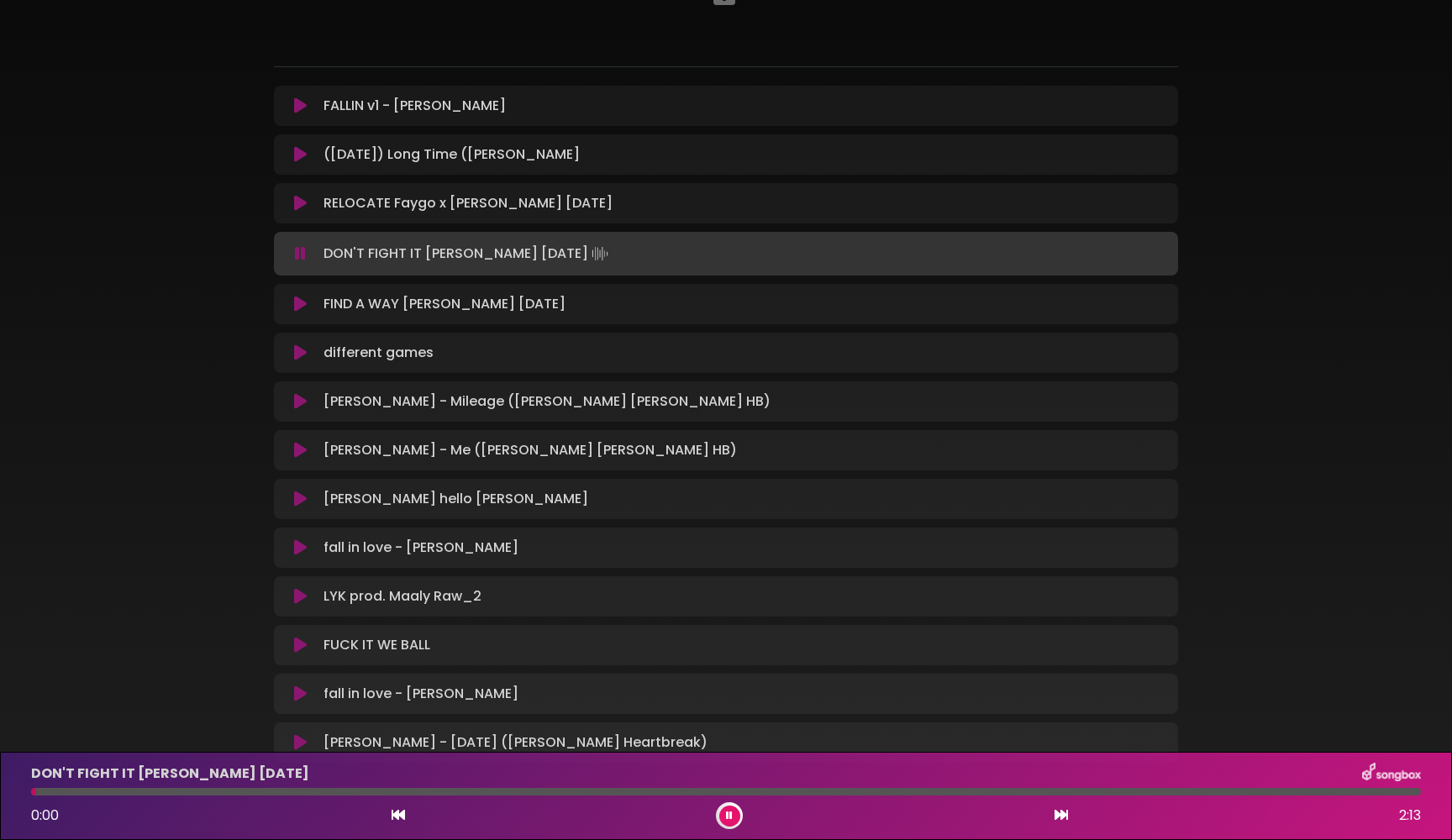
click at [300, 248] on icon at bounding box center [300, 253] width 11 height 17
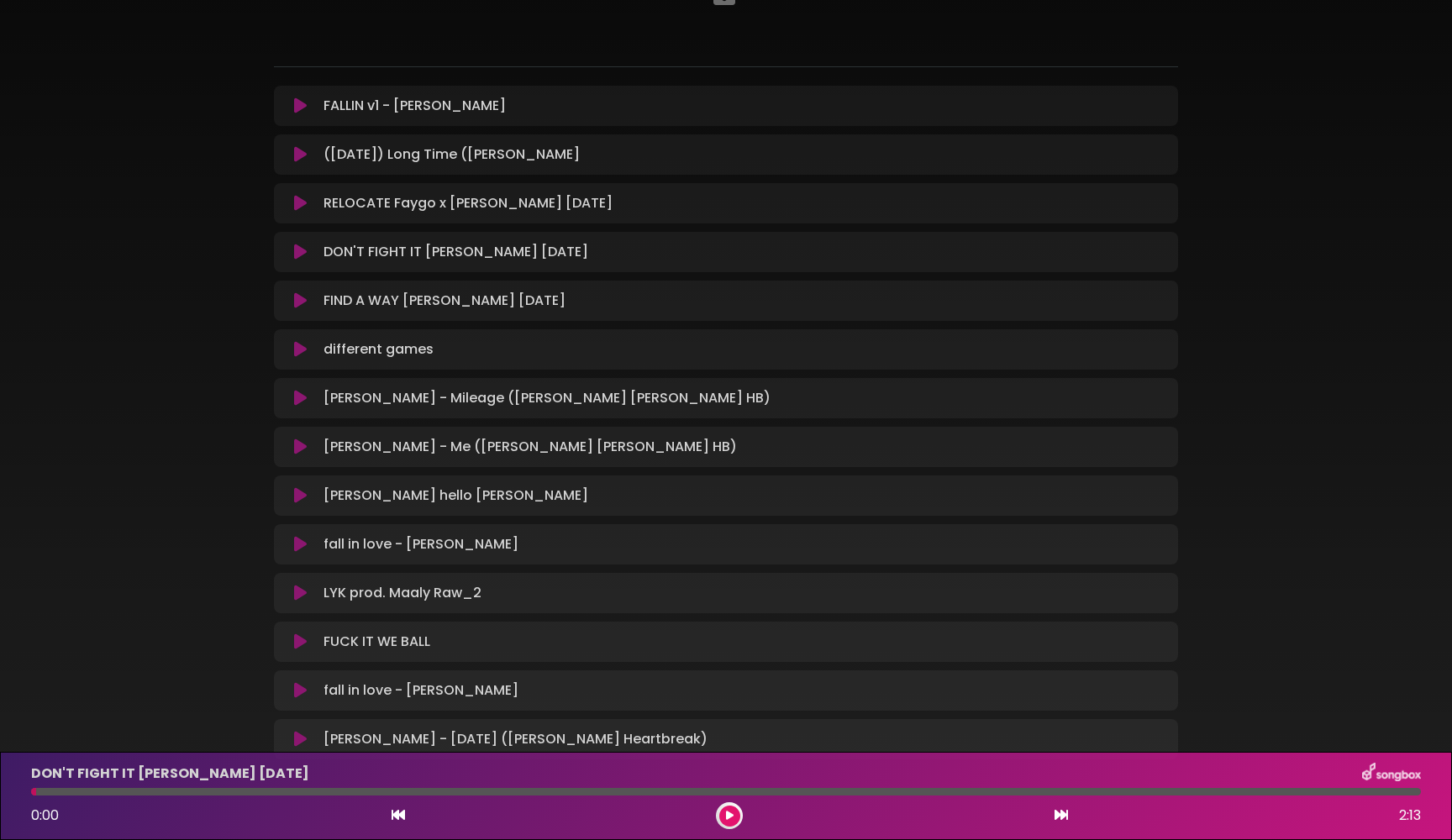
click at [299, 248] on icon at bounding box center [300, 251] width 13 height 17
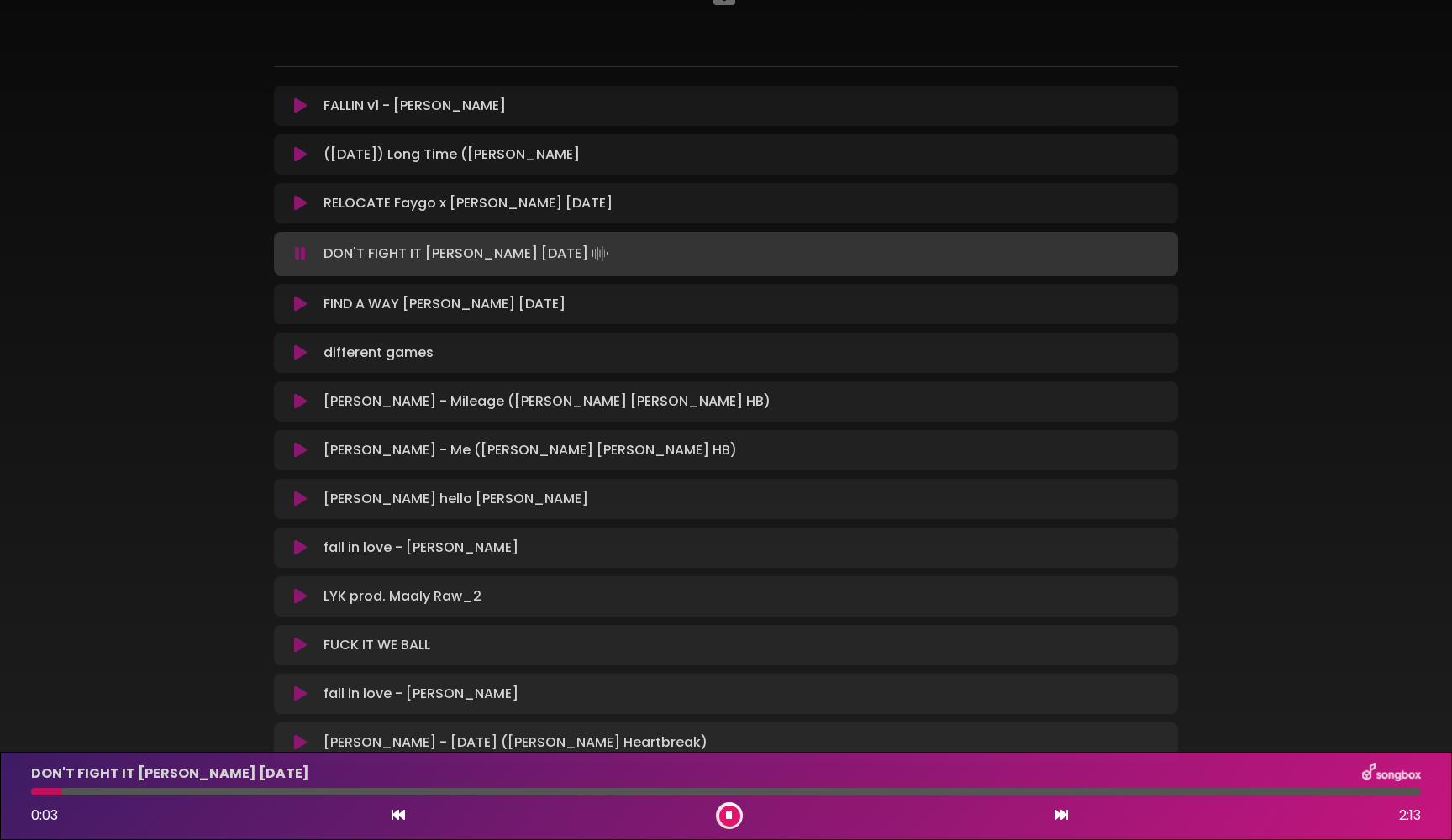
click at [123, 789] on div at bounding box center [726, 792] width 1389 height 8
click at [174, 791] on div at bounding box center [726, 792] width 1389 height 8
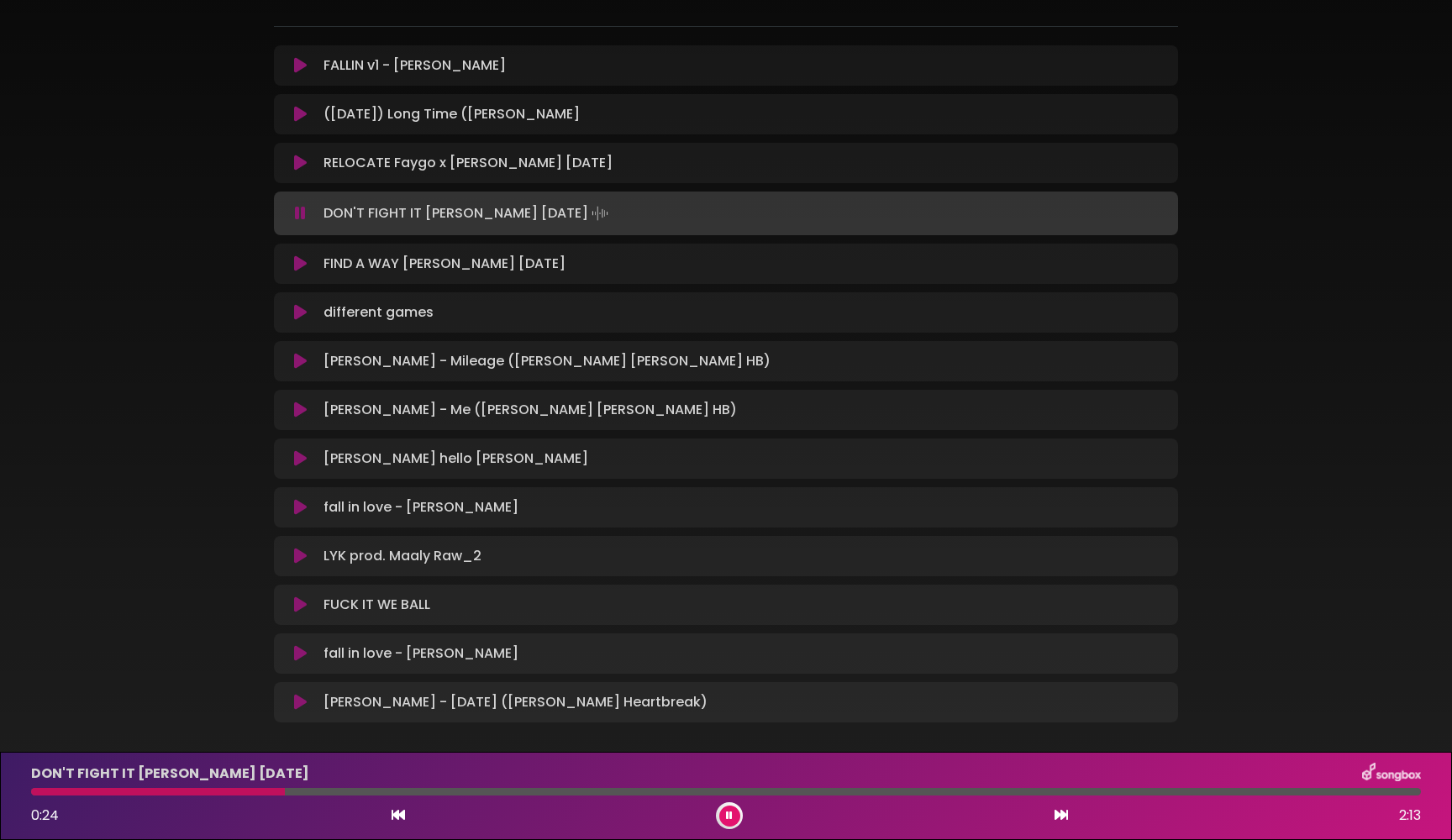
scroll to position [183, 0]
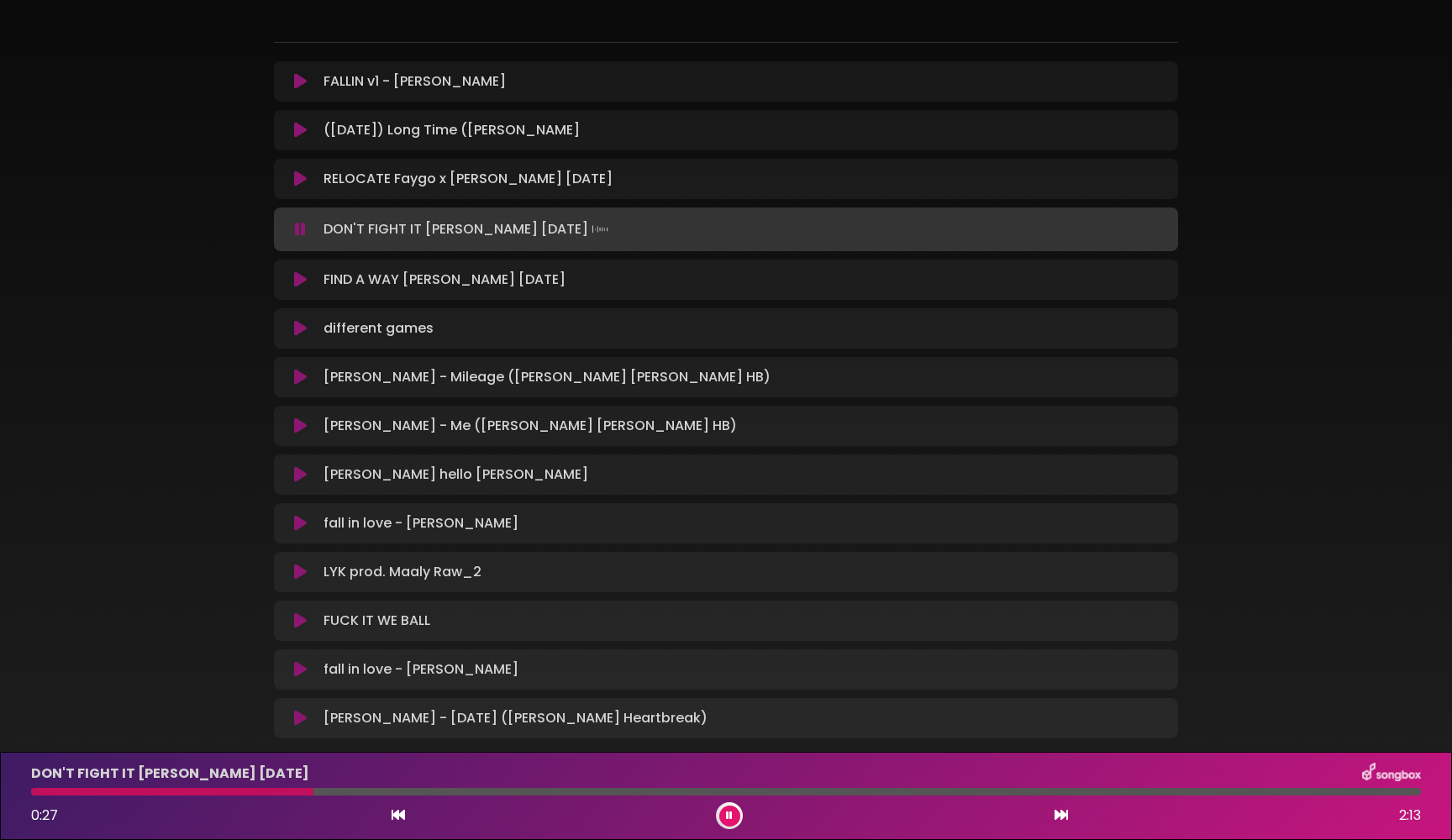
click at [297, 713] on icon at bounding box center [300, 718] width 13 height 17
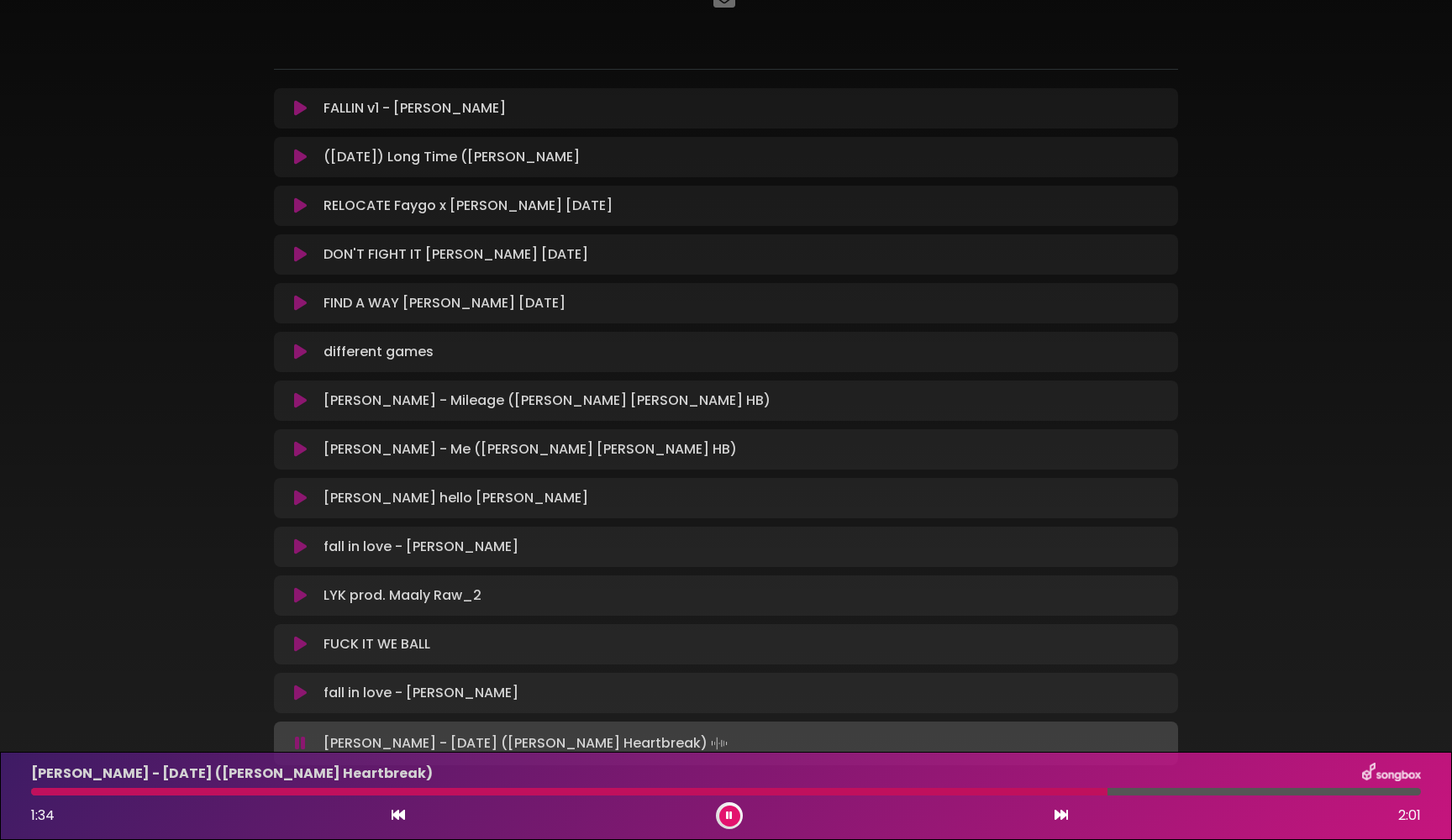
scroll to position [149, 0]
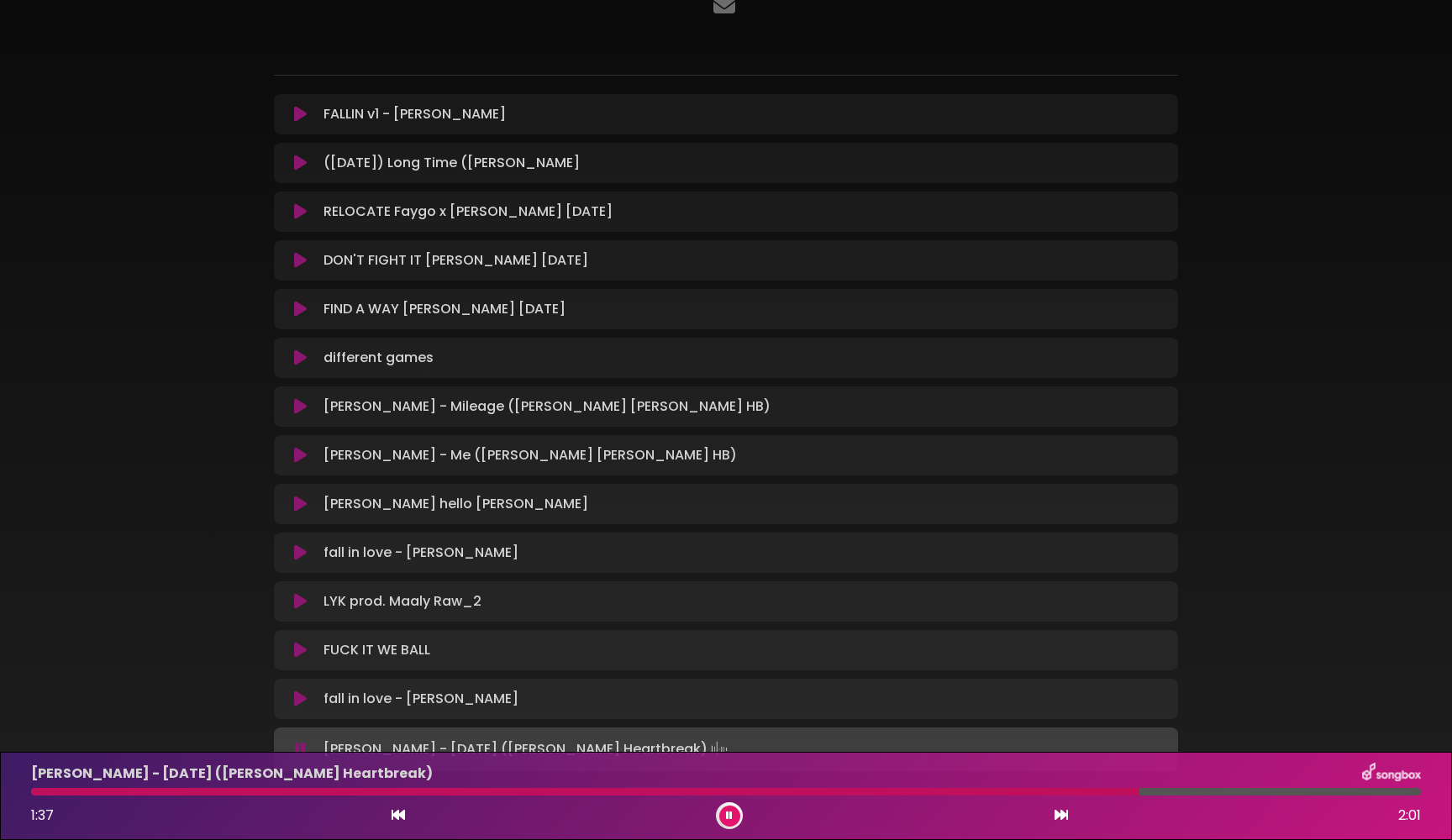
click at [297, 451] on icon at bounding box center [300, 455] width 13 height 17
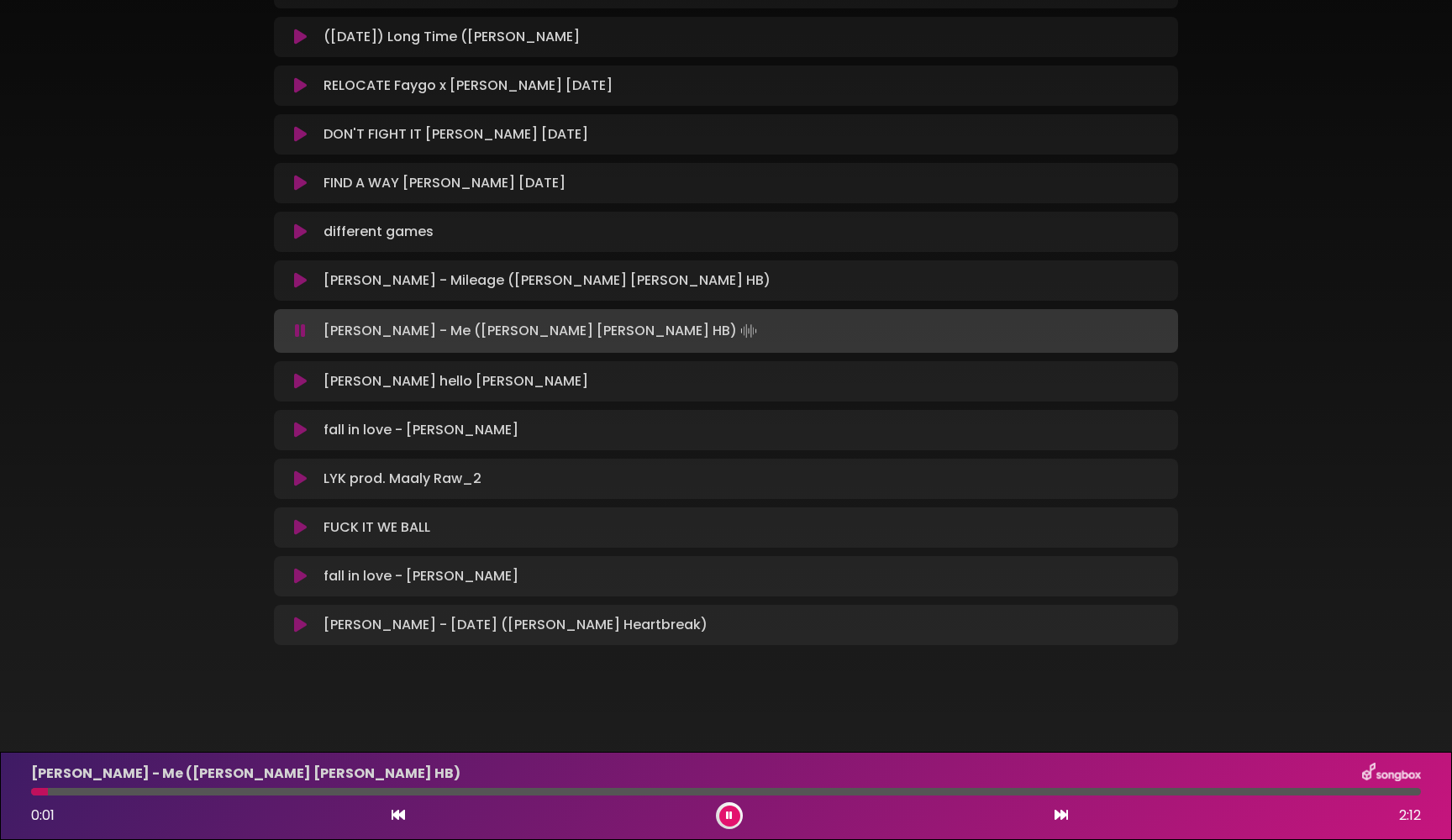
click at [295, 329] on icon at bounding box center [300, 330] width 11 height 17
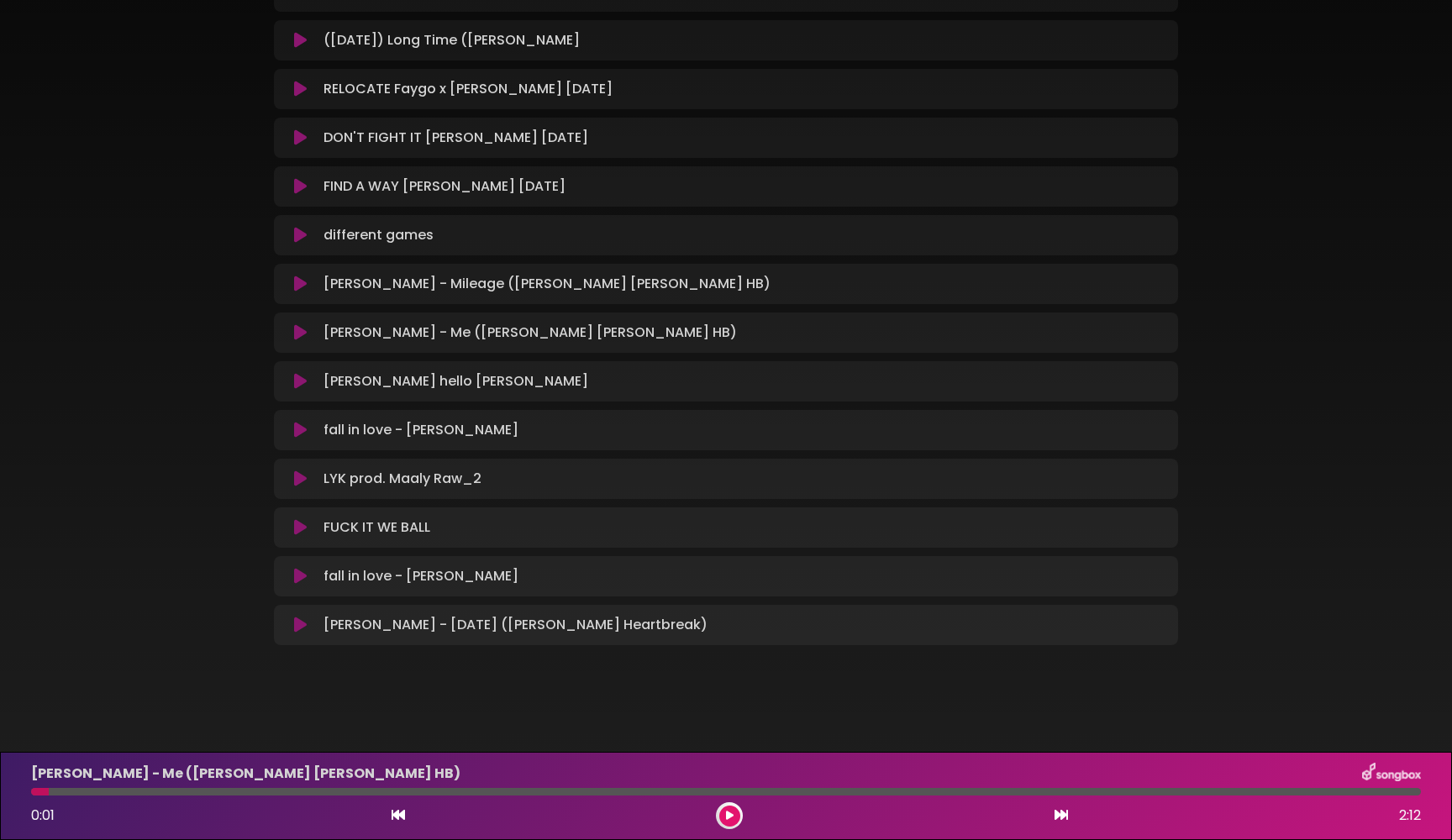
click at [303, 292] on div "Molly Santana - Mileage (Tom Joe HB) Loading Track..." at bounding box center [726, 283] width 884 height 21
click at [298, 279] on icon at bounding box center [300, 283] width 13 height 17
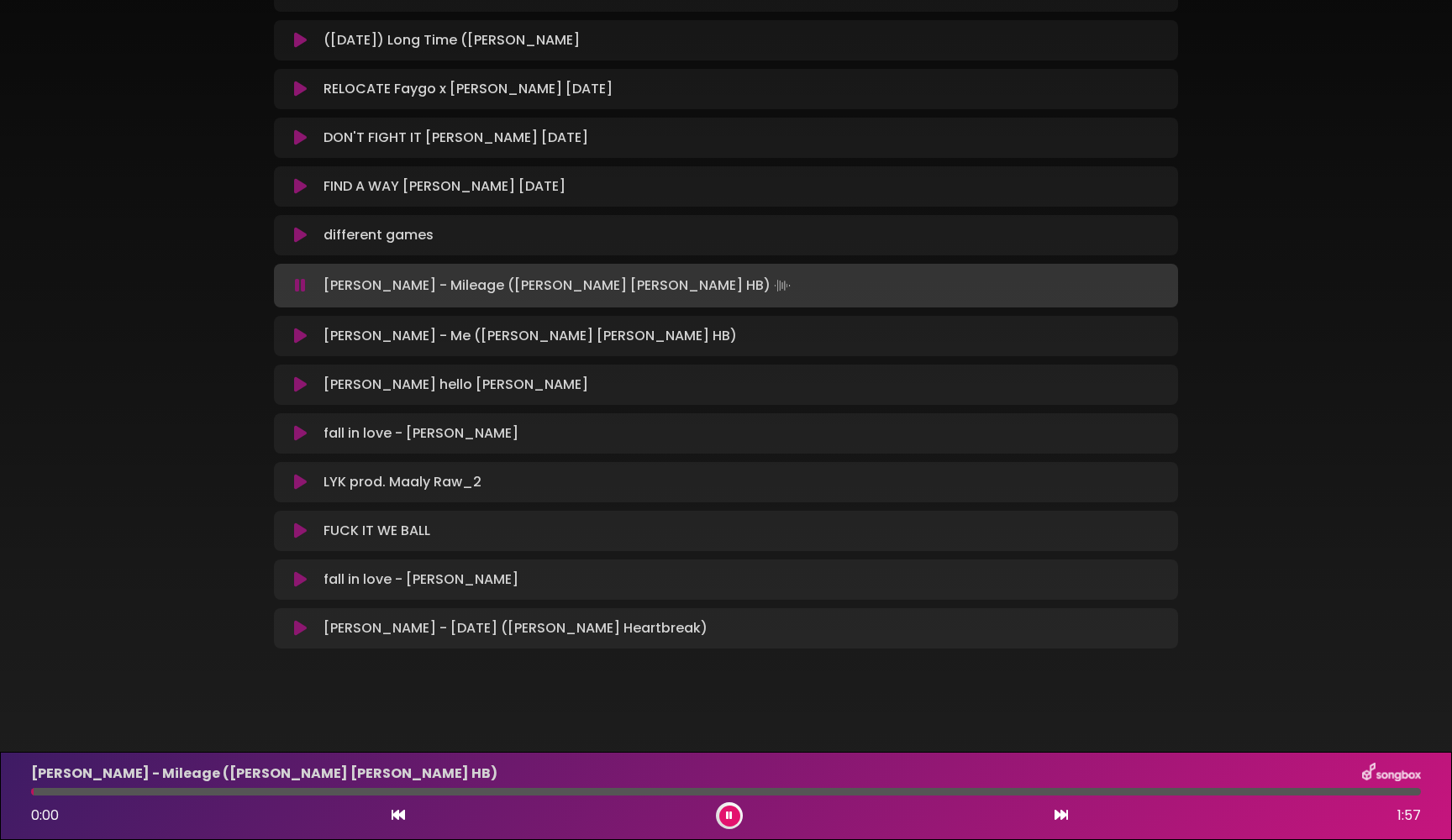
click at [298, 282] on icon at bounding box center [300, 285] width 11 height 17
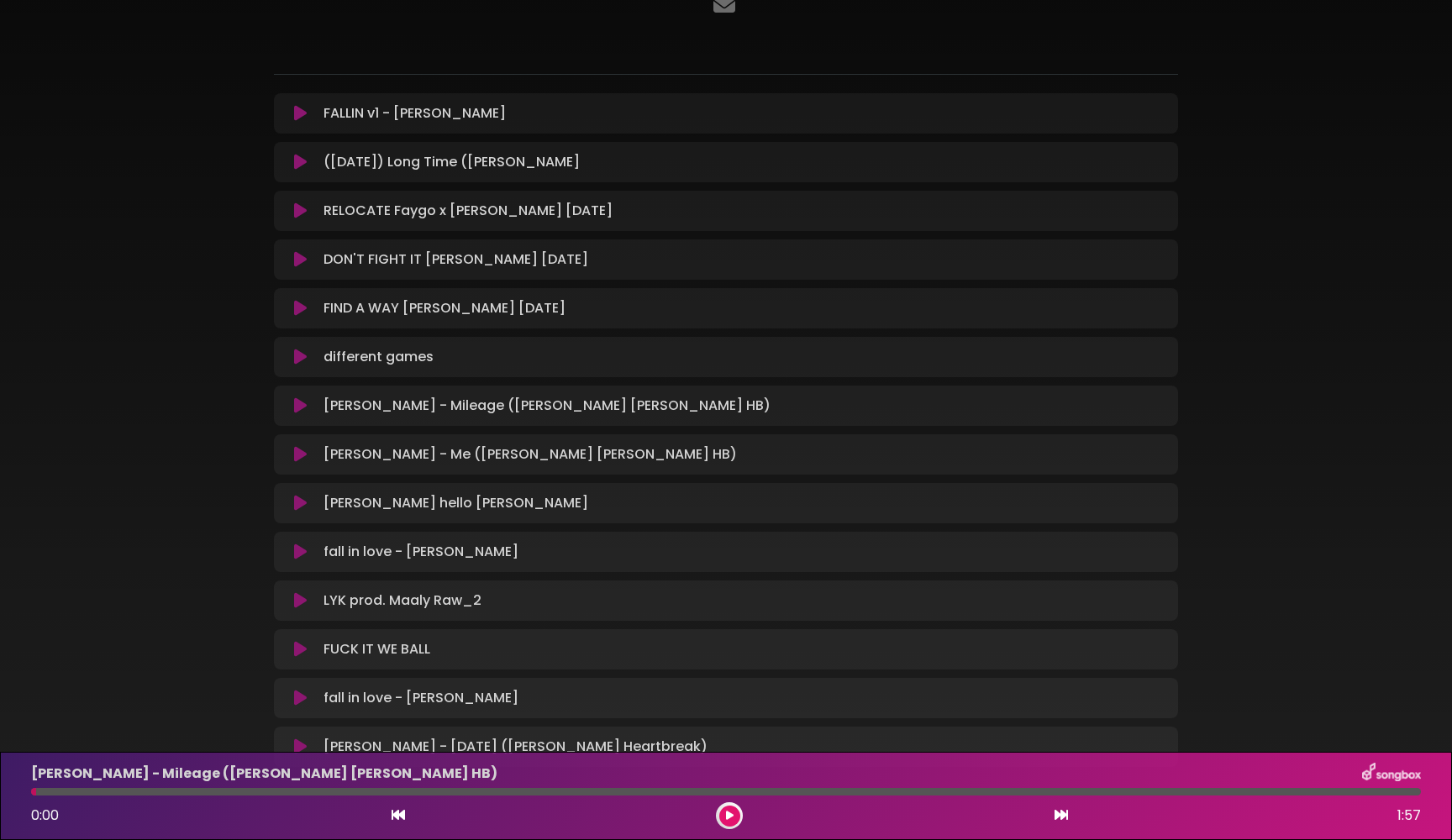
scroll to position [187, 0]
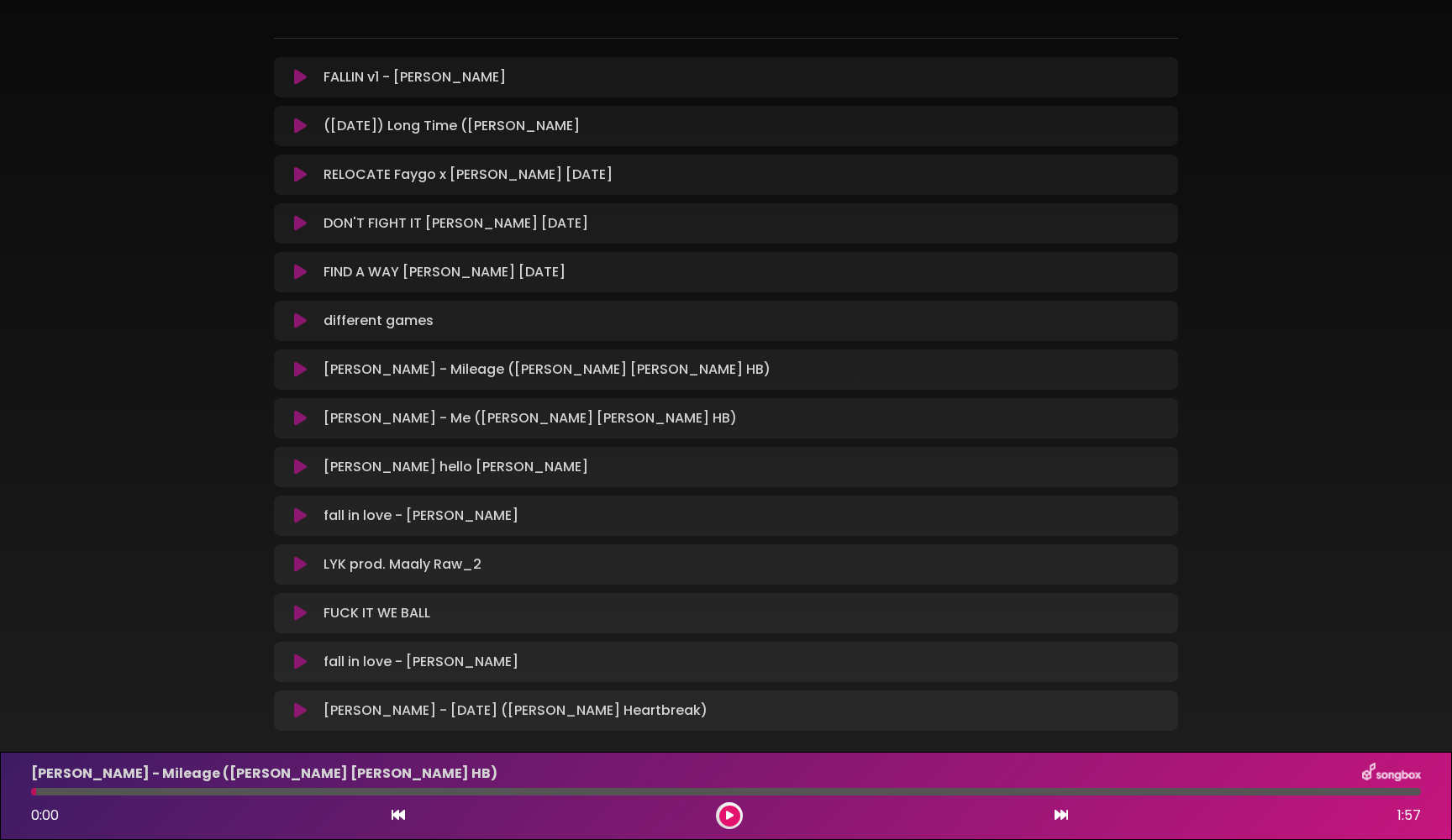
click at [297, 567] on icon at bounding box center [300, 564] width 13 height 17
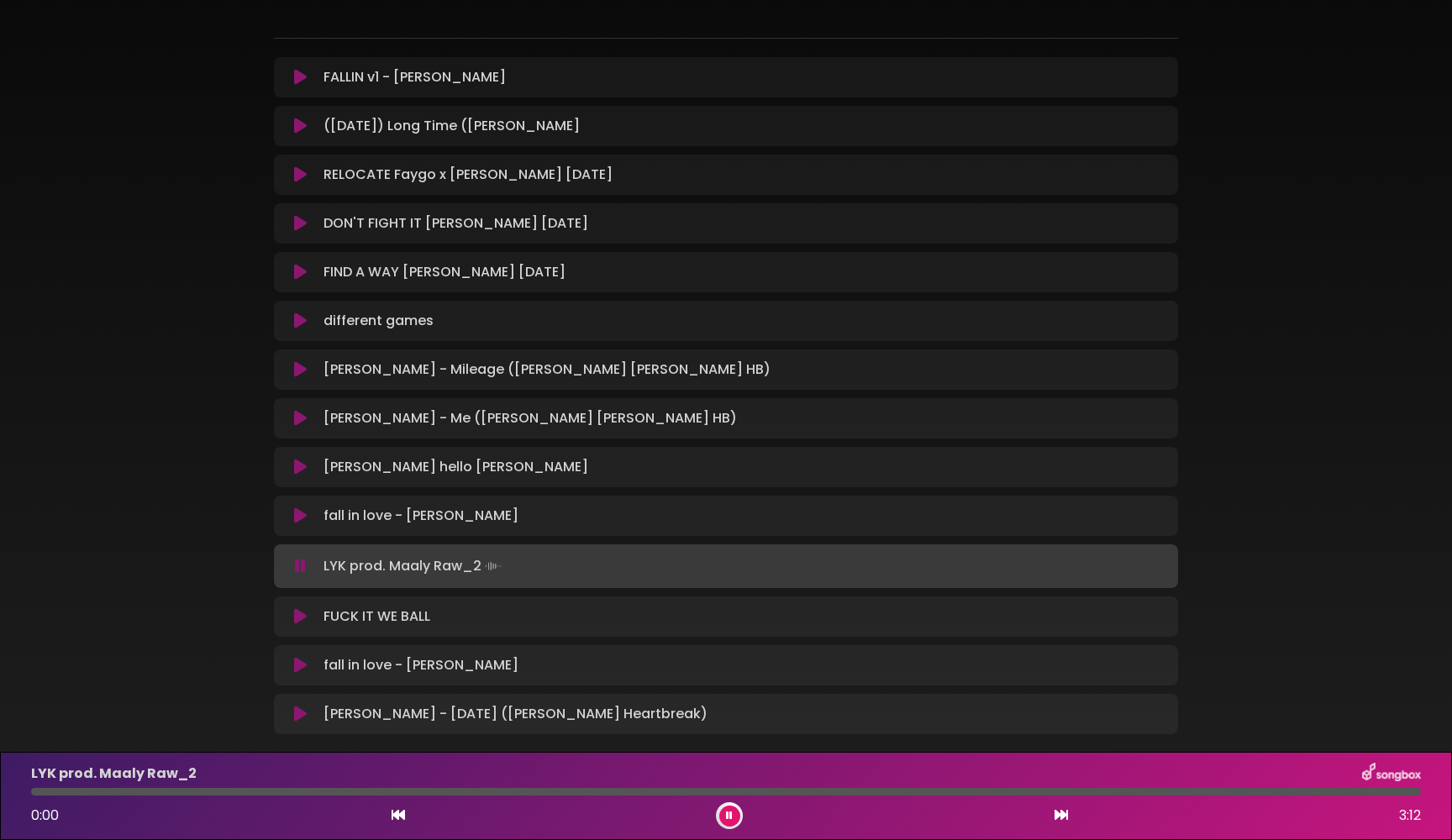
click at [305, 567] on icon at bounding box center [300, 566] width 11 height 17
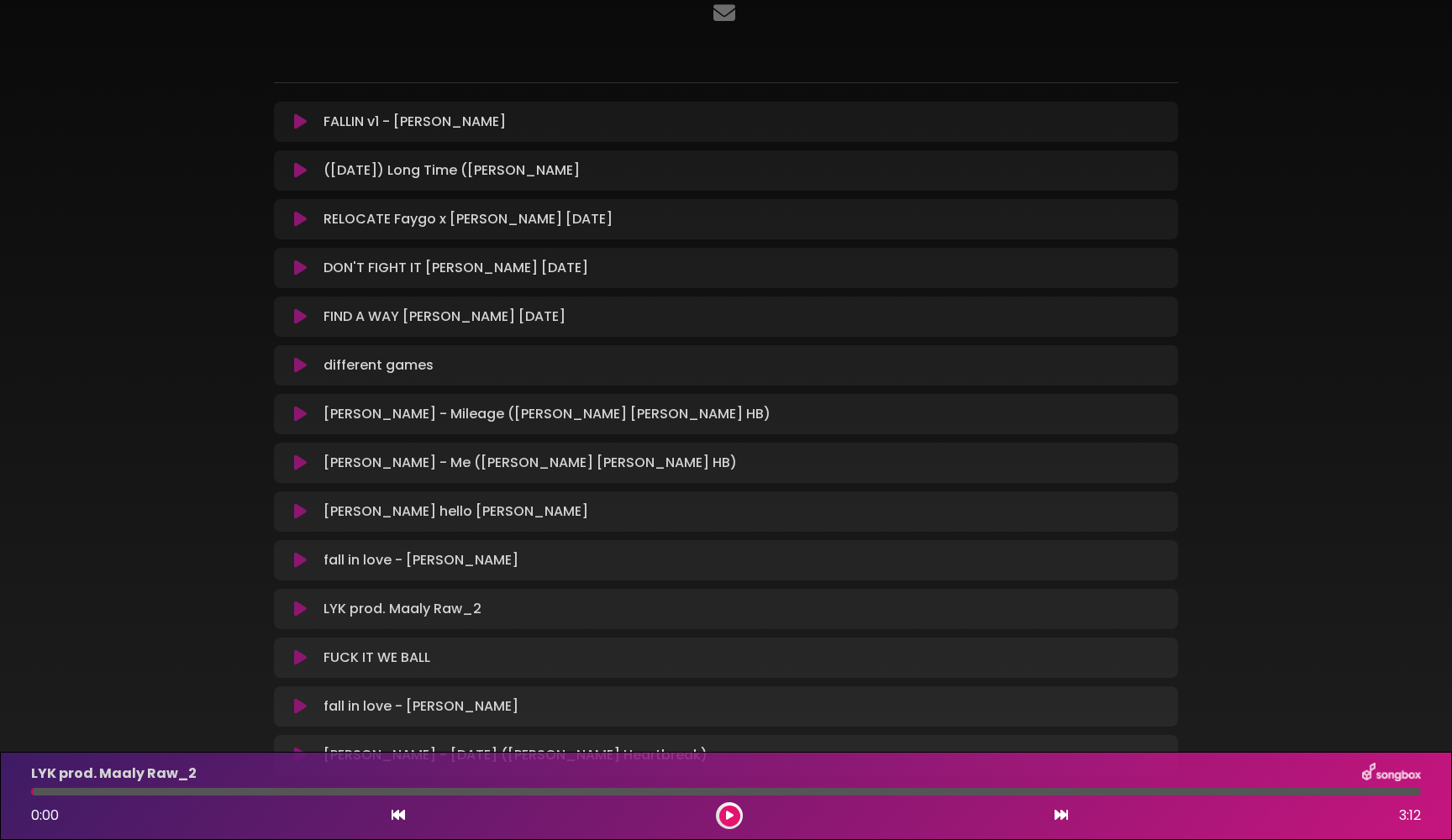
scroll to position [141, 0]
click at [294, 364] on icon at bounding box center [300, 366] width 13 height 17
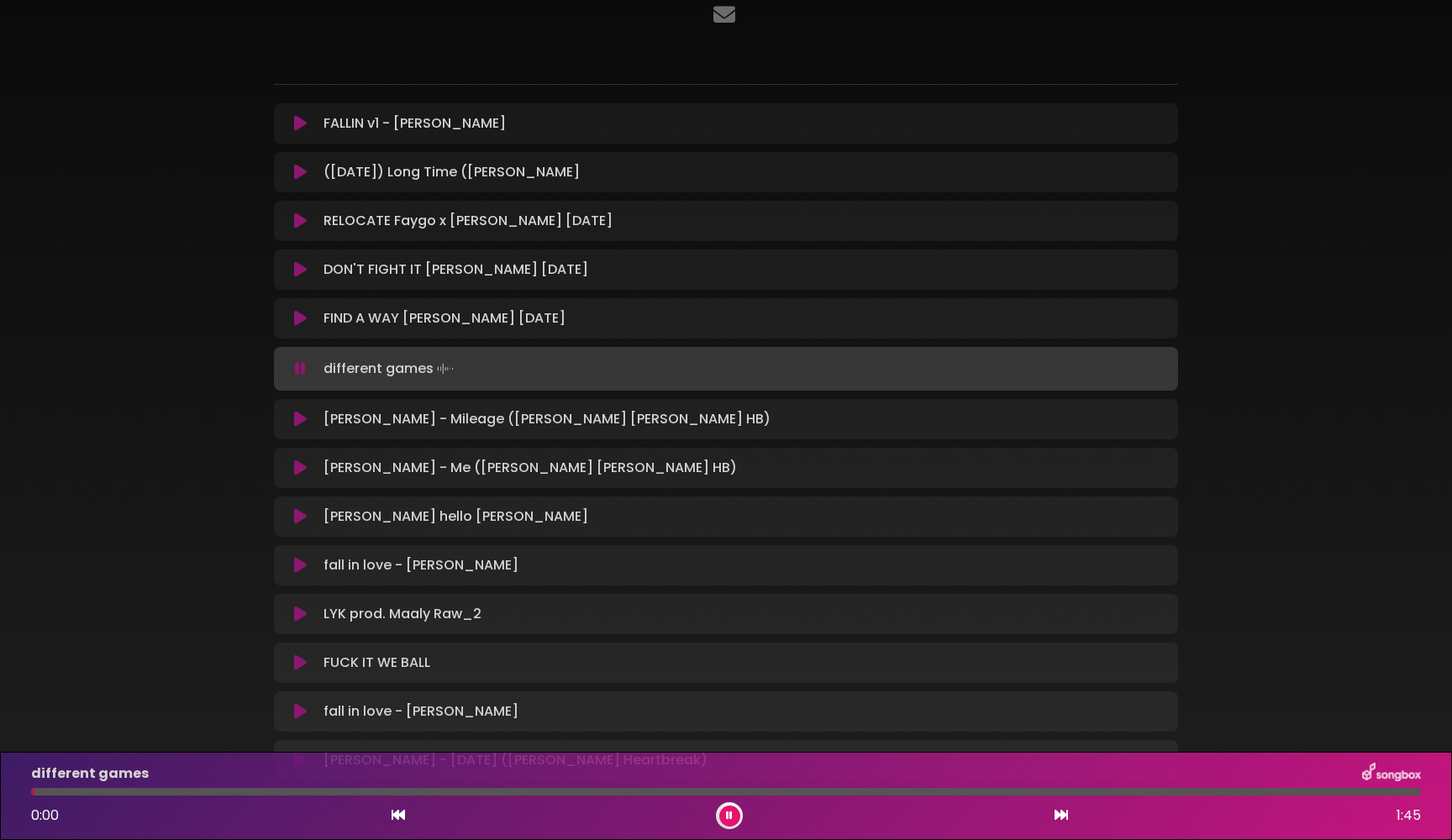
click at [301, 367] on icon at bounding box center [300, 368] width 11 height 17
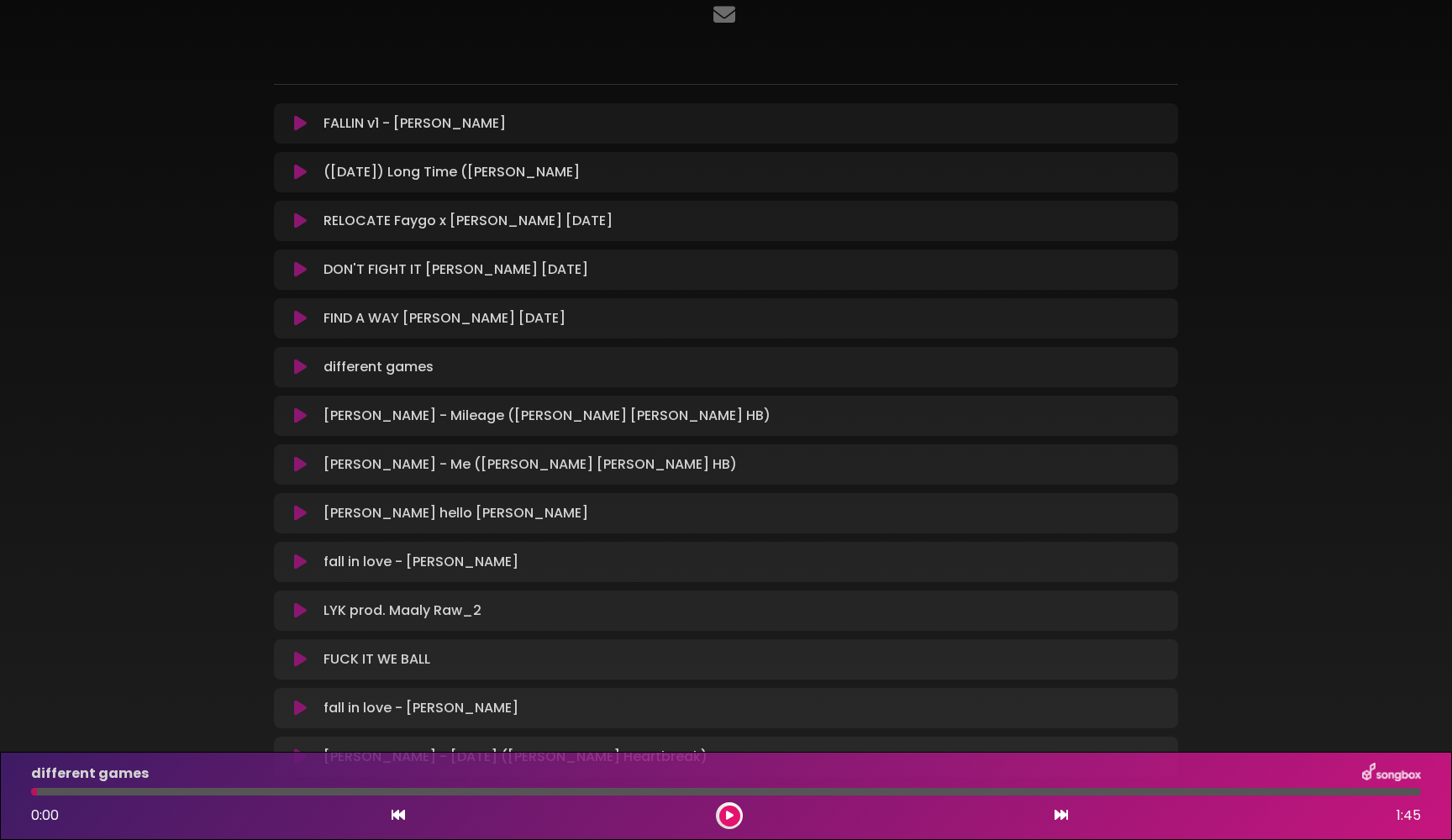
click at [300, 363] on icon at bounding box center [300, 366] width 13 height 17
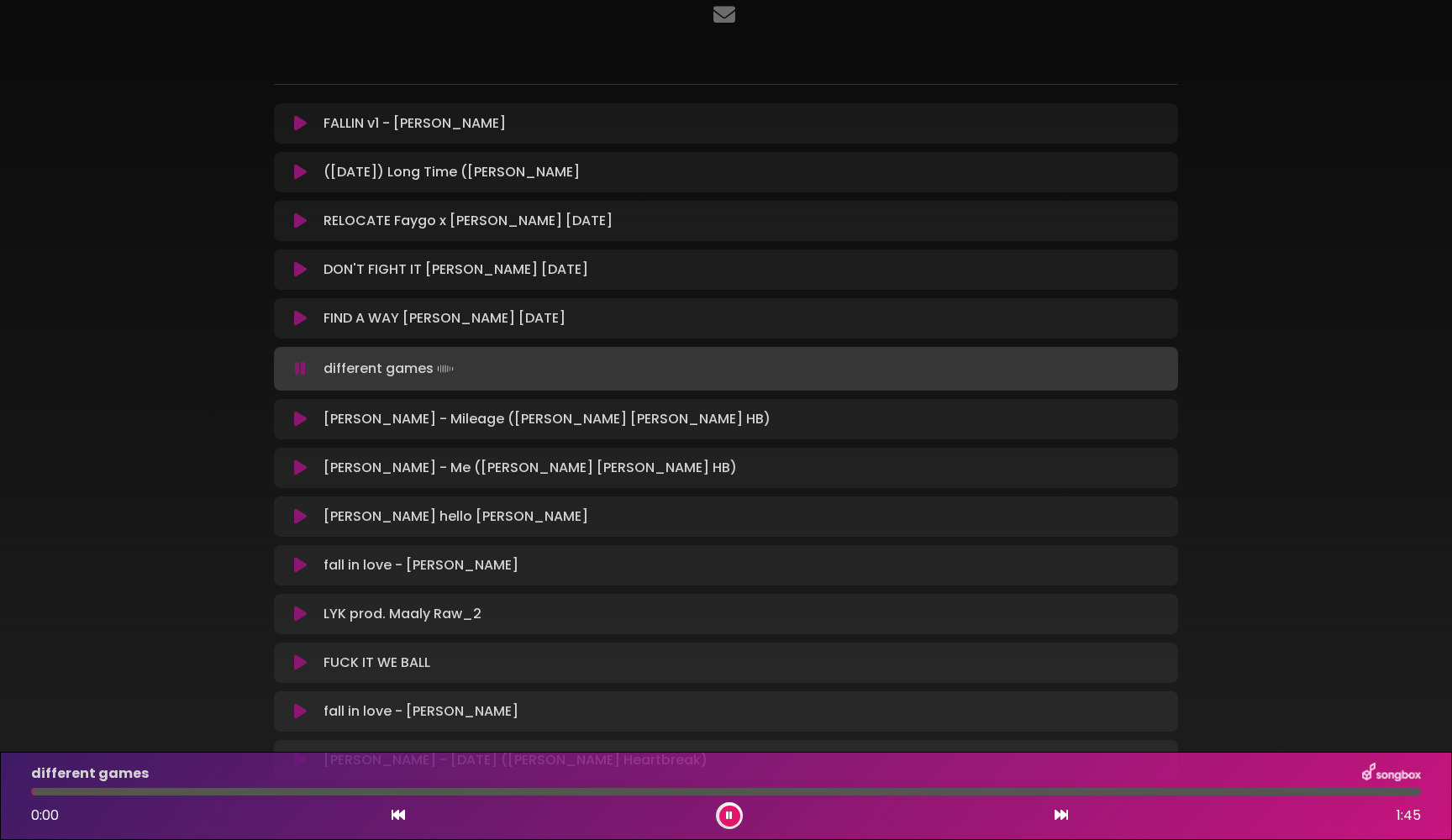
drag, startPoint x: 51, startPoint y: 789, endPoint x: 19, endPoint y: 790, distance: 32.0
click at [15, 790] on div "different games 0:00 1:45" at bounding box center [726, 796] width 1452 height 88
drag, startPoint x: 52, startPoint y: 790, endPoint x: 10, endPoint y: 791, distance: 42.0
click at [10, 791] on div "different games 0:01 1:45" at bounding box center [726, 796] width 1452 height 88
click at [301, 368] on icon at bounding box center [300, 368] width 11 height 17
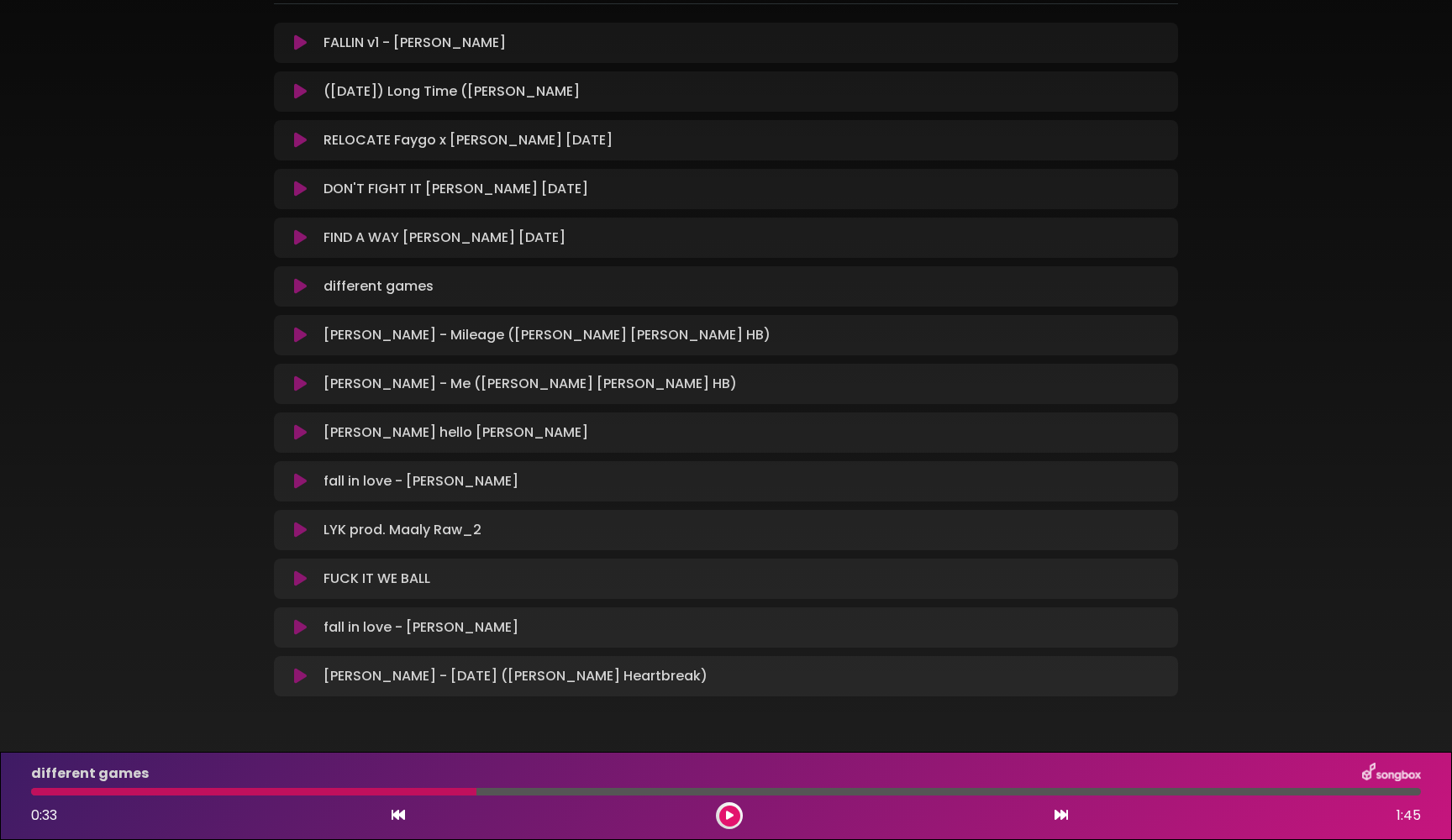
scroll to position [223, 0]
